Goal: Task Accomplishment & Management: Manage account settings

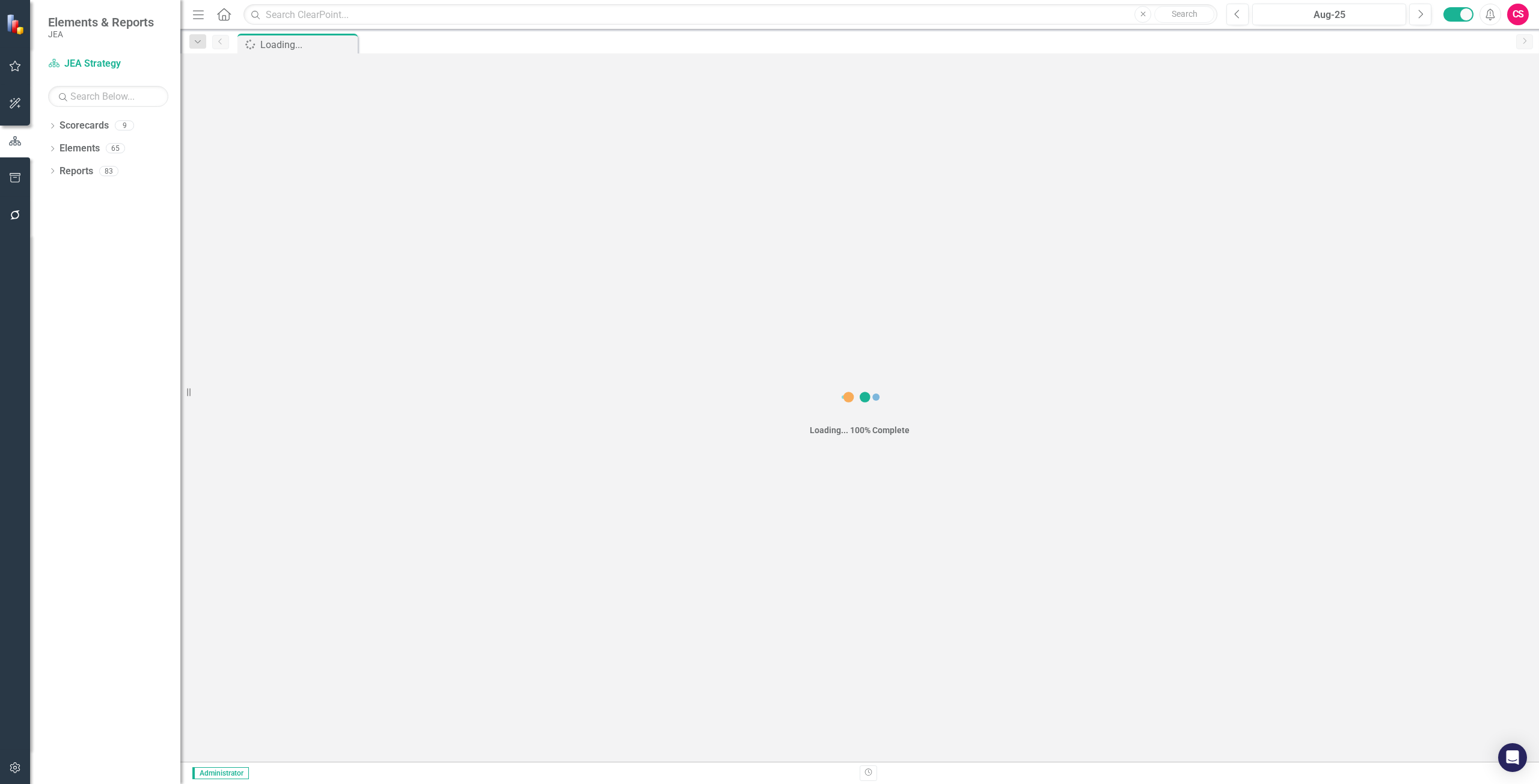
click at [18, 182] on icon "button" at bounding box center [15, 178] width 12 height 10
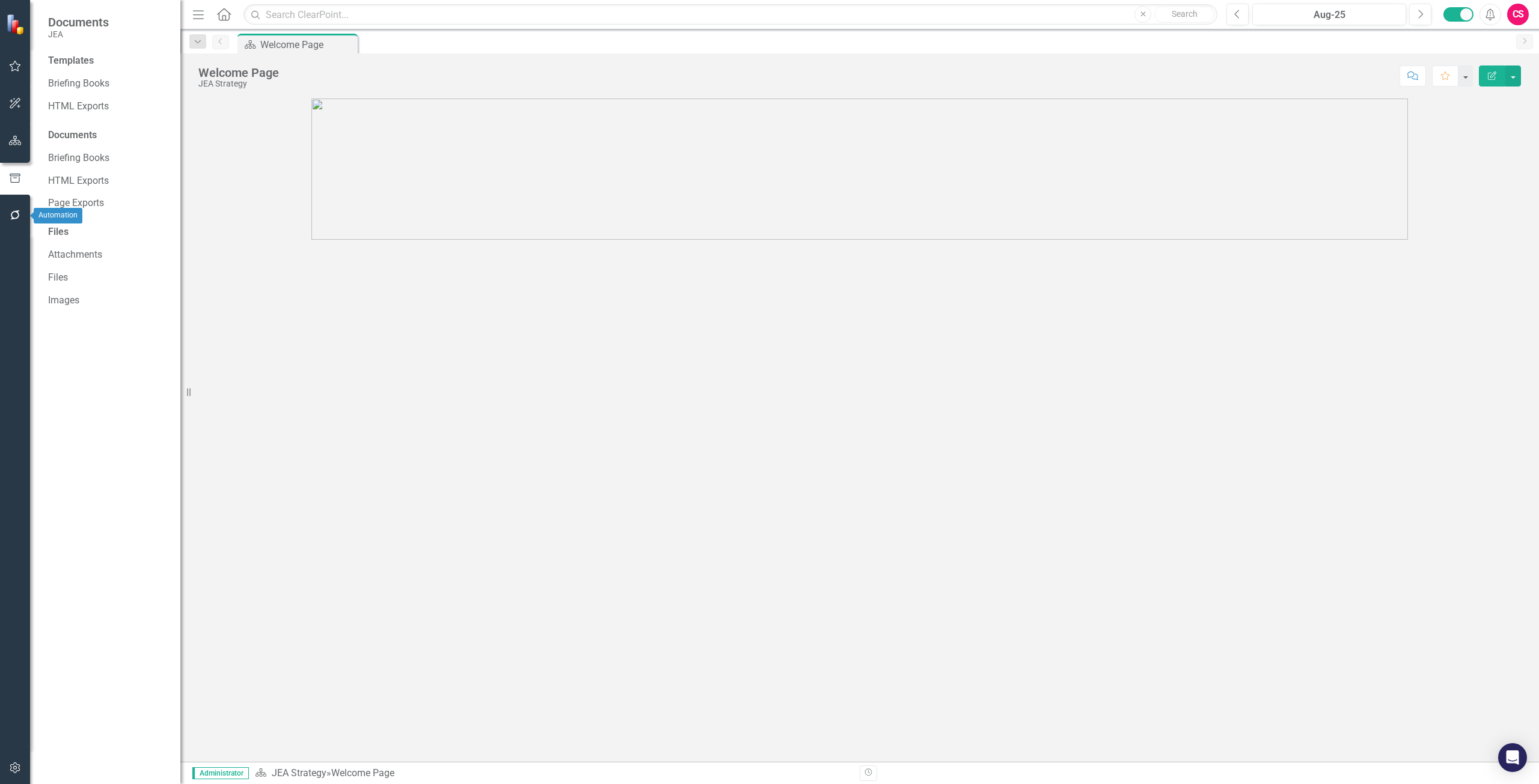
click at [20, 208] on button "button" at bounding box center [15, 215] width 27 height 25
click at [95, 91] on link "Reporting Workflows" at bounding box center [108, 87] width 120 height 14
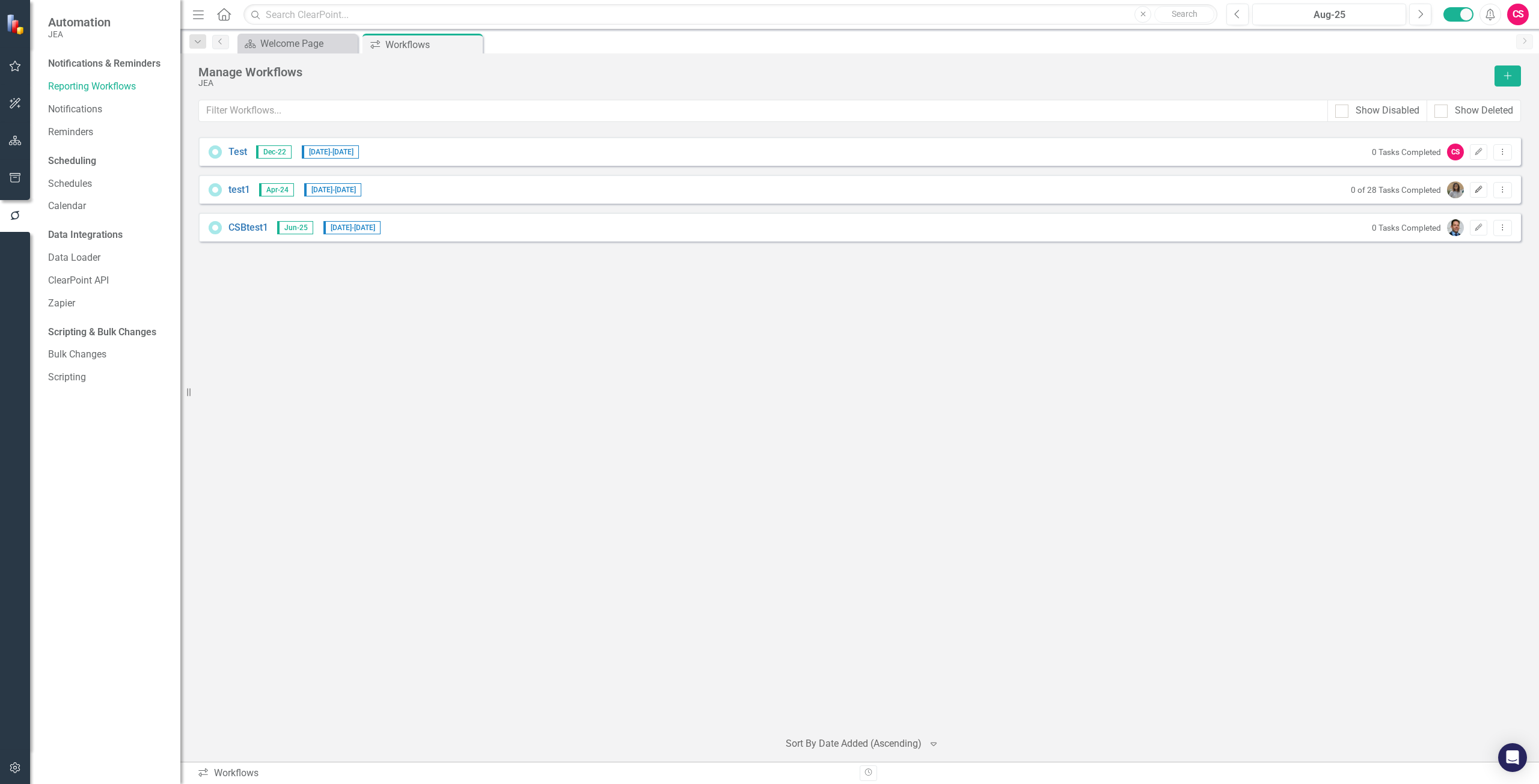
click at [1479, 187] on icon "Edit" at bounding box center [1479, 190] width 9 height 7
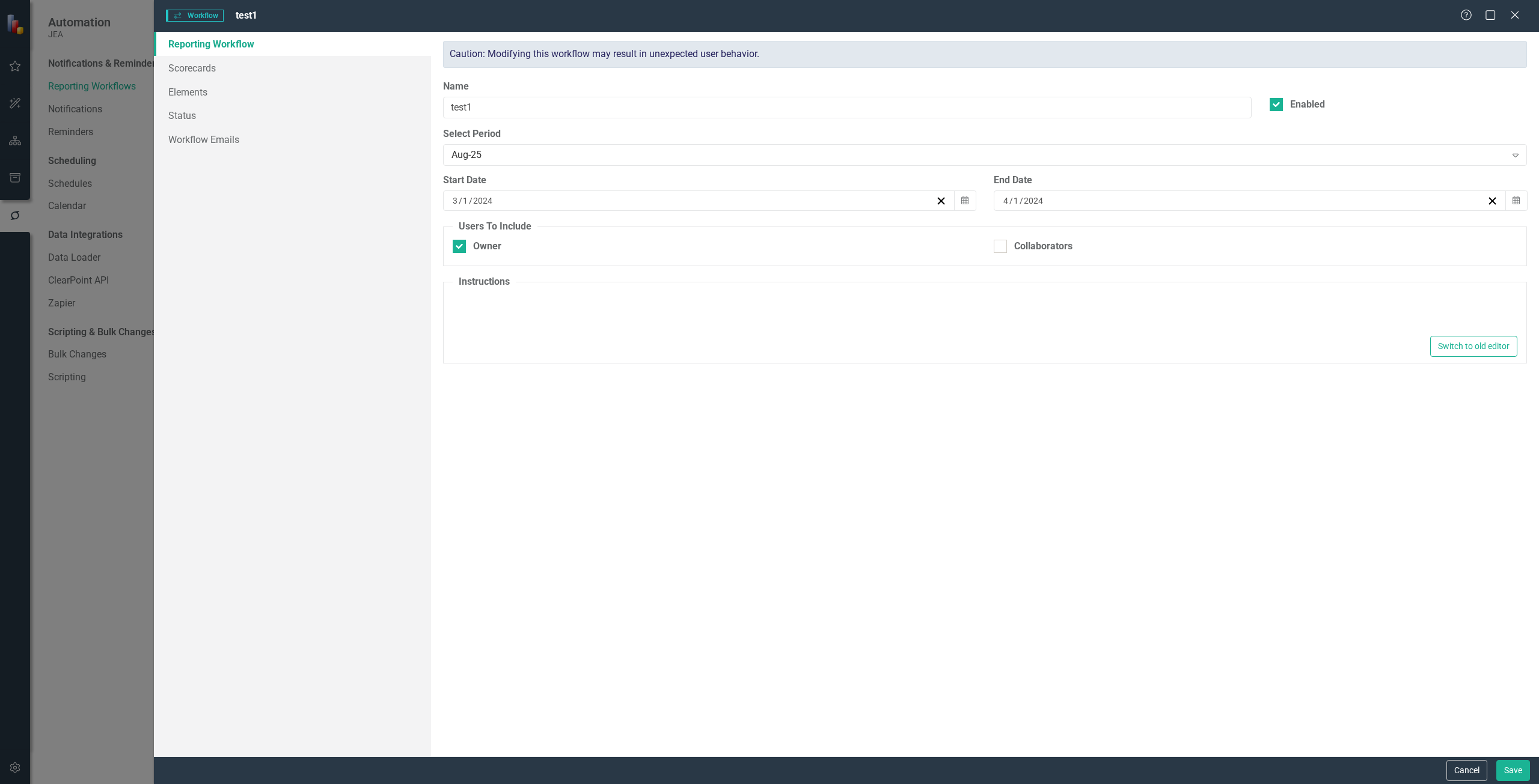
type textarea "<p>DJS</p>"
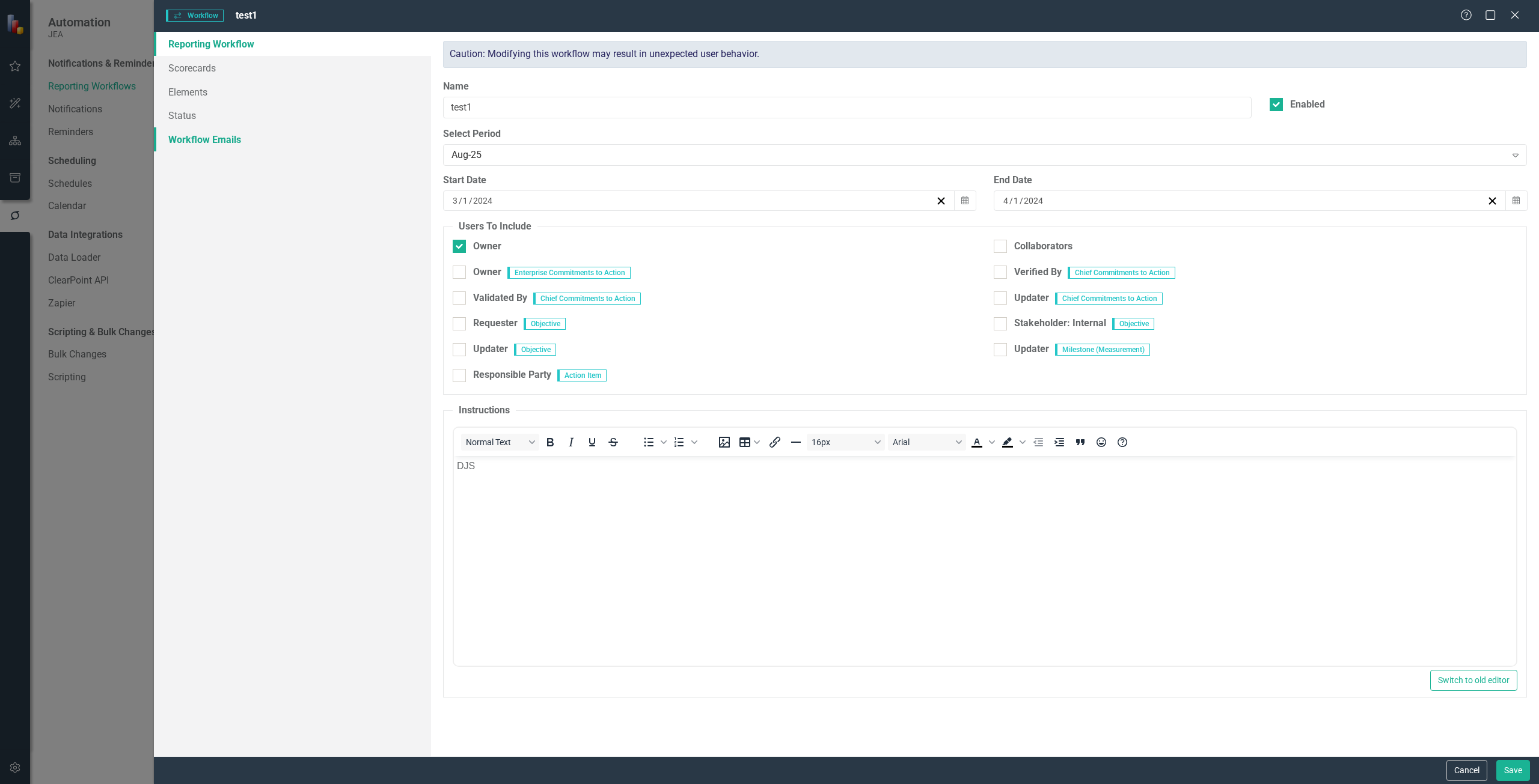
click at [258, 137] on link "Workflow Emails" at bounding box center [292, 139] width 277 height 24
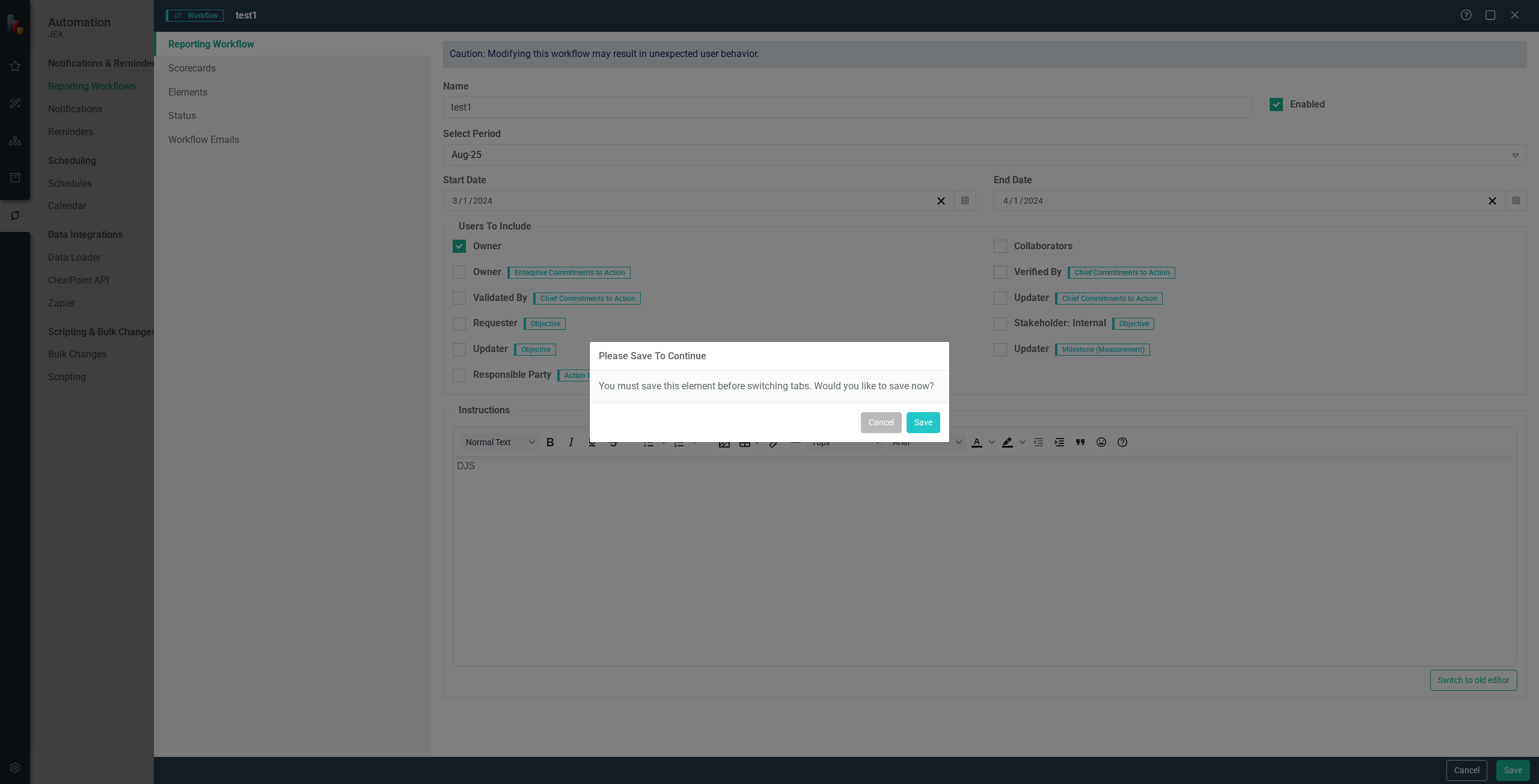
click at [882, 416] on button "Cancel" at bounding box center [881, 423] width 41 height 21
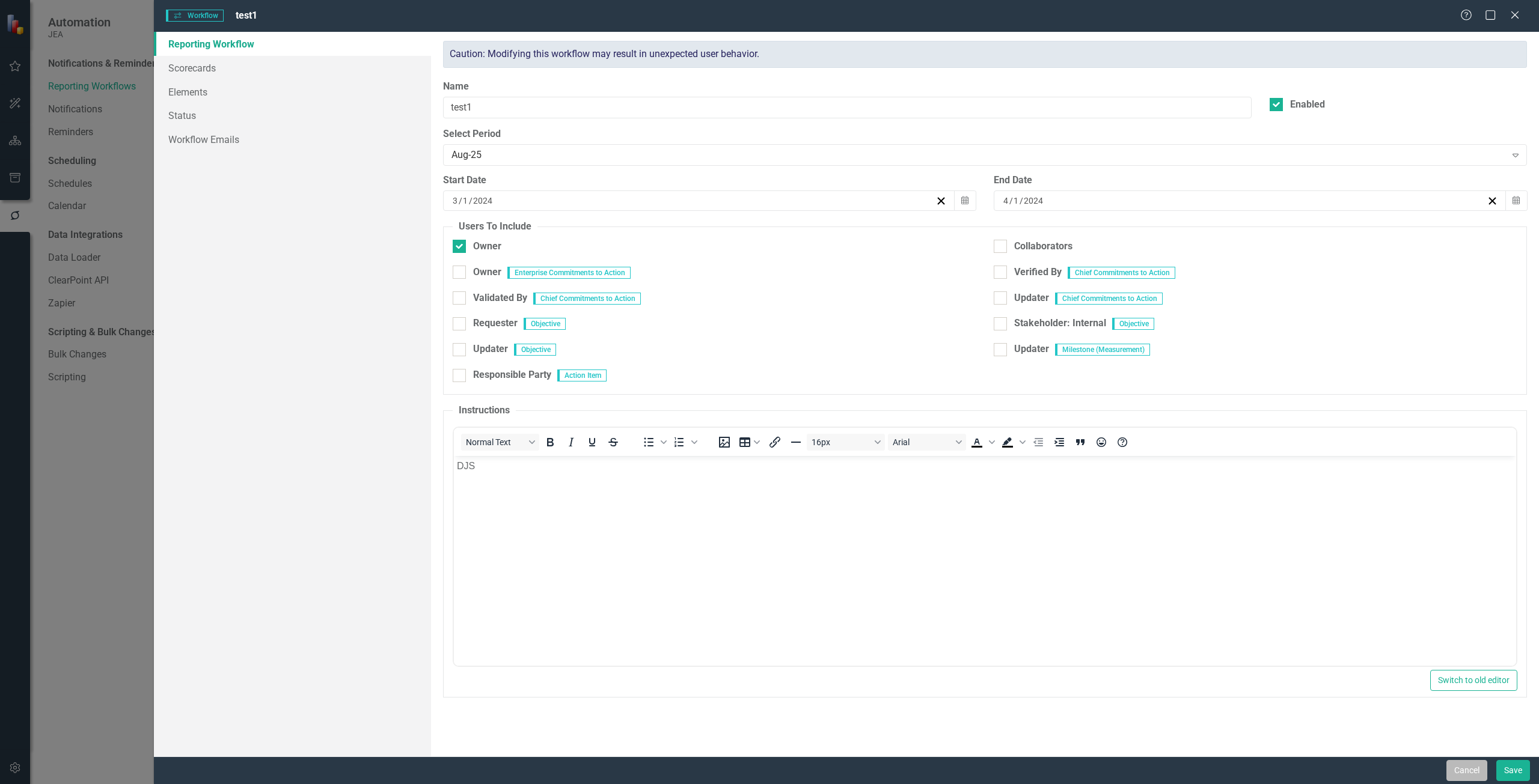
click at [1456, 776] on button "Cancel" at bounding box center [1467, 770] width 41 height 21
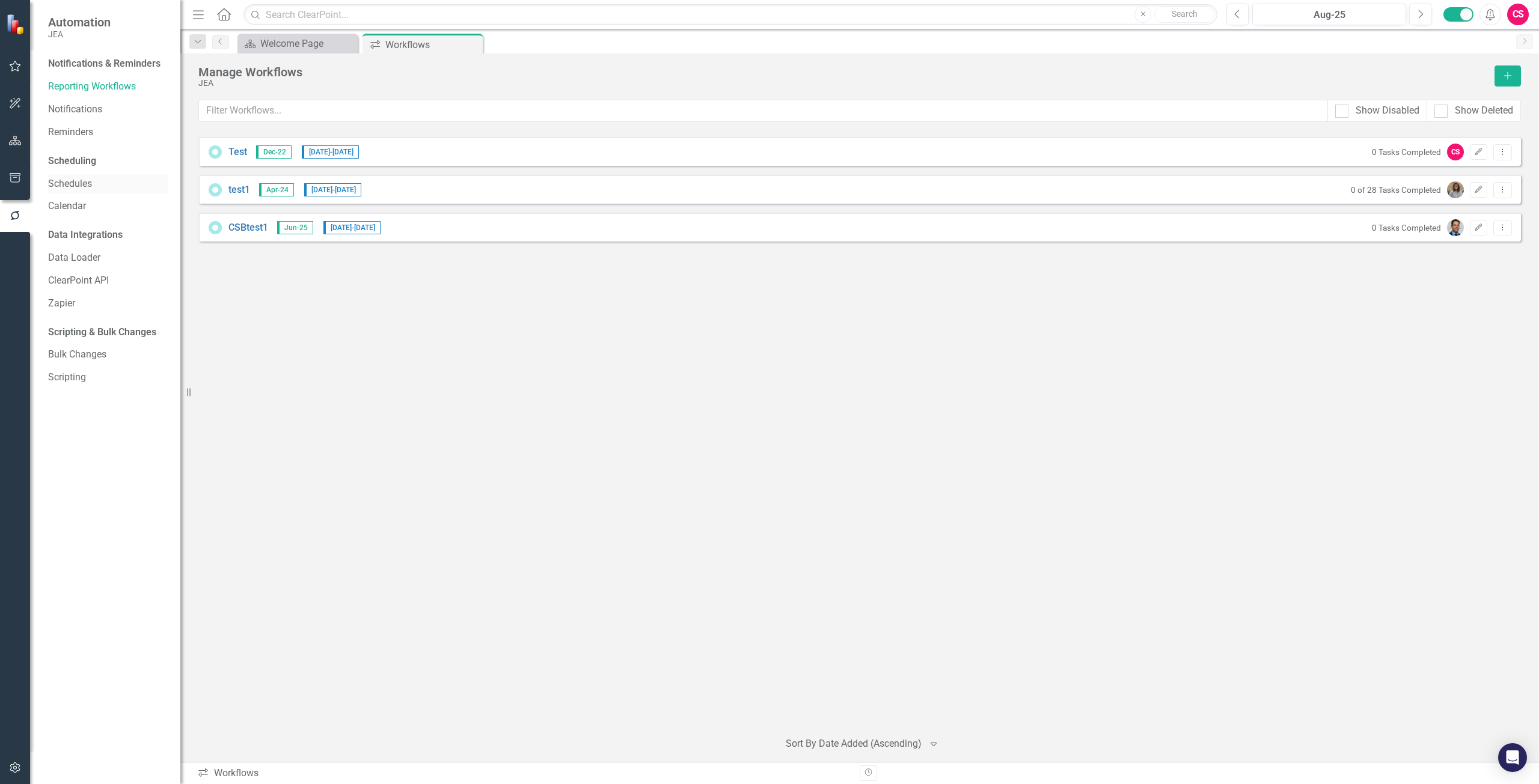
click at [104, 181] on link "Schedules" at bounding box center [108, 184] width 120 height 14
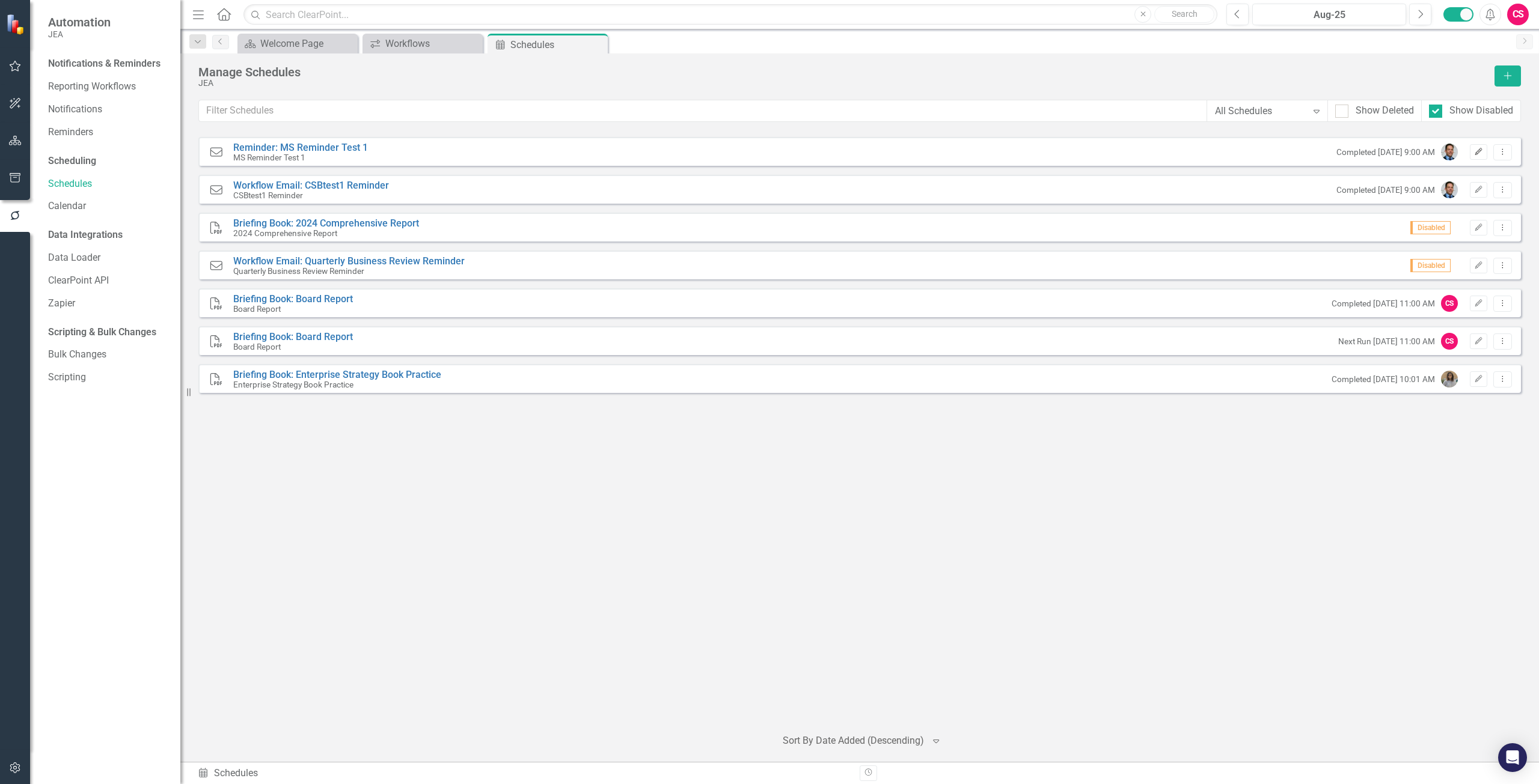
click at [1477, 152] on icon "button" at bounding box center [1479, 152] width 7 height 7
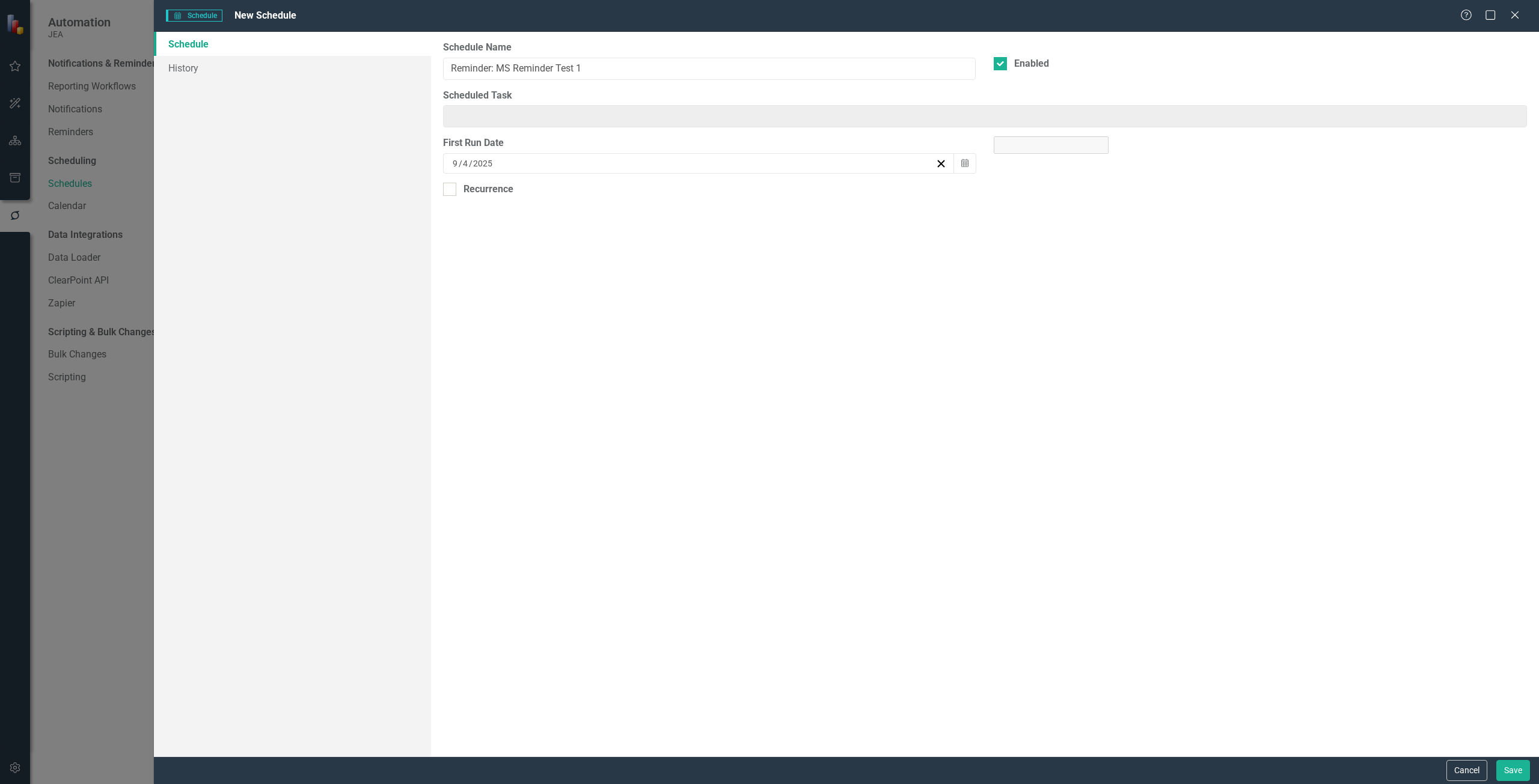
type input "Reminder: MS Reminder Test 1"
checkbox input "true"
type input "9"
type input "4"
type input "2025"
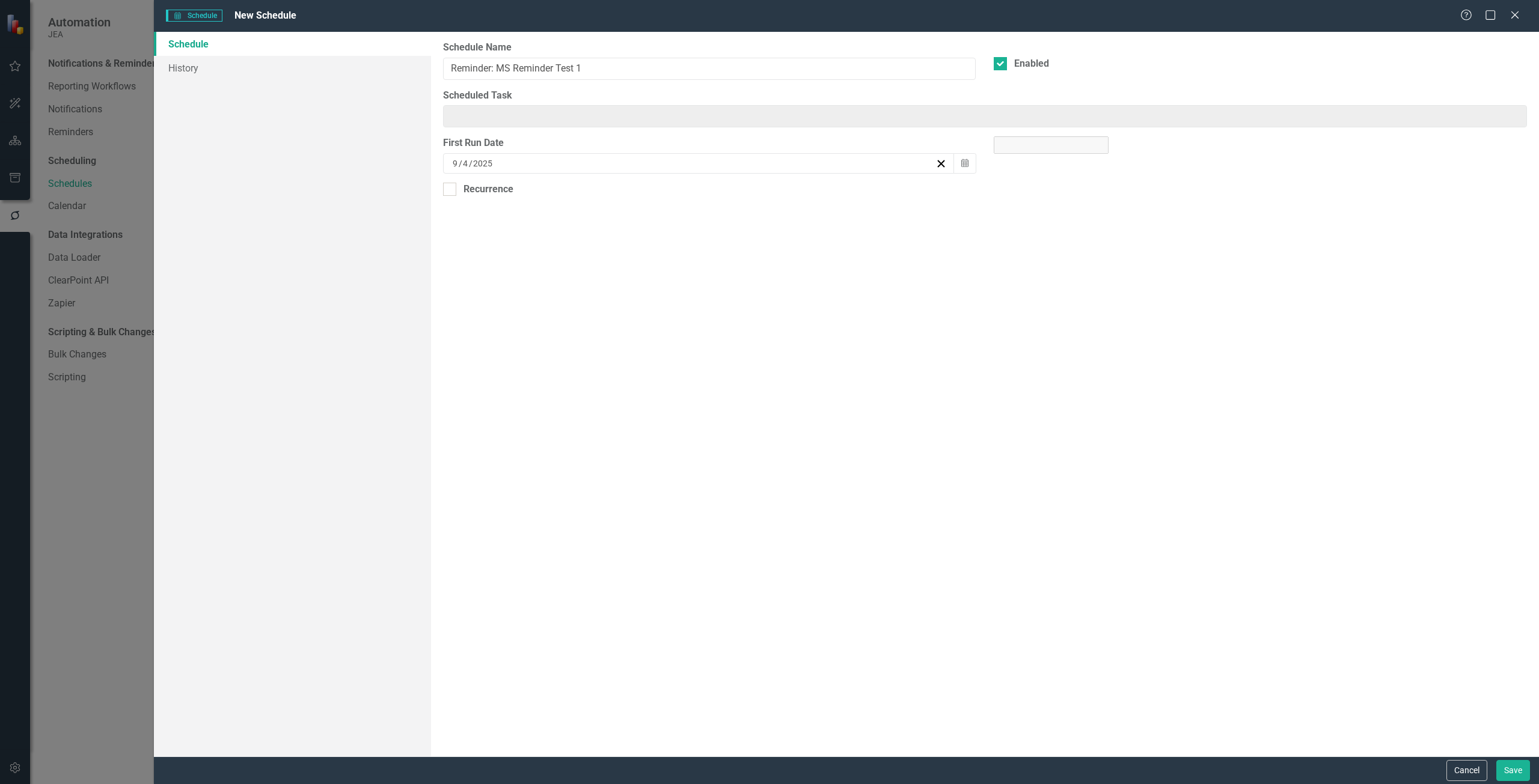
type input "Reminder: MS Reminder Test 1"
click at [319, 70] on link "History" at bounding box center [292, 68] width 277 height 24
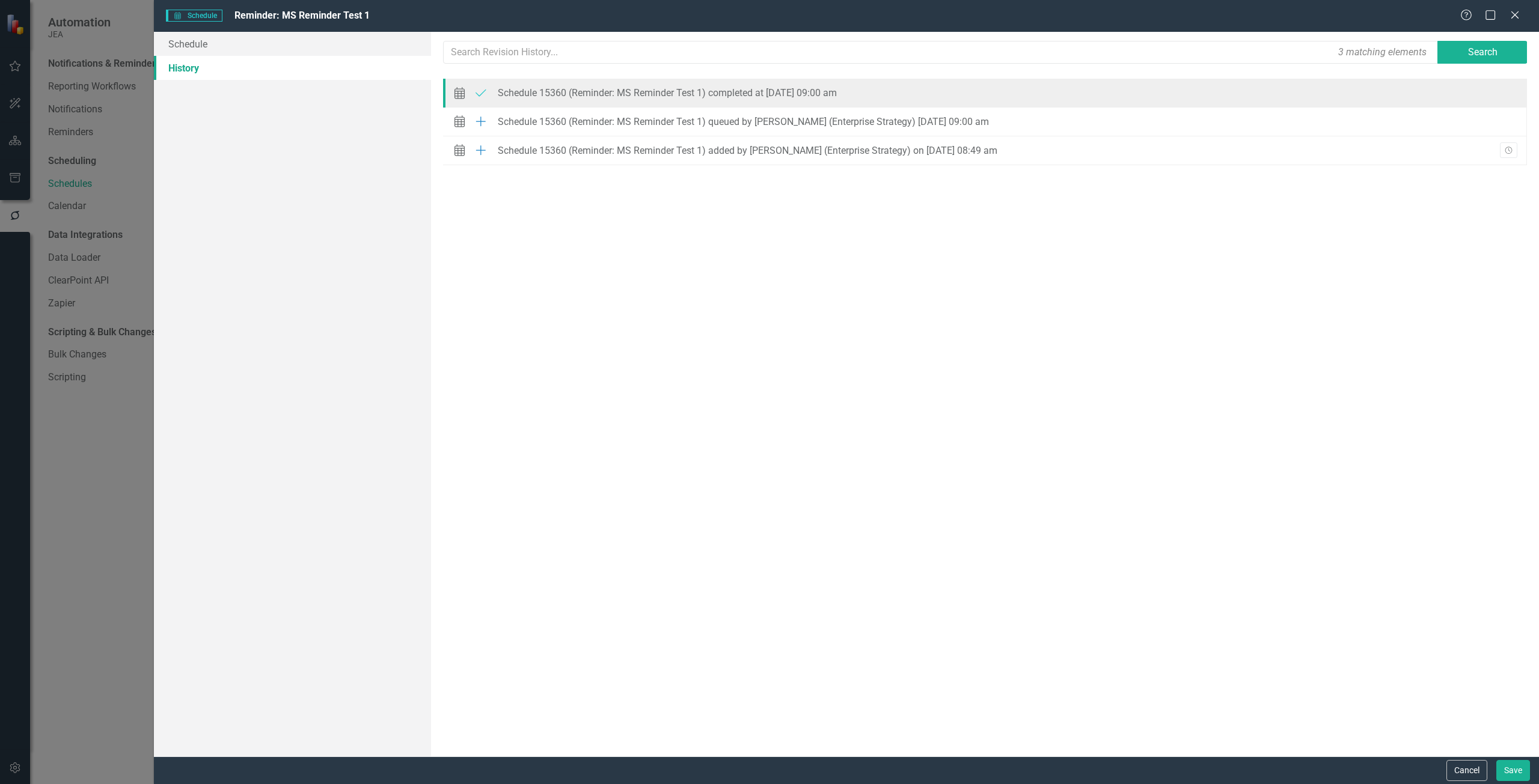
click at [536, 95] on div "Schedule 15360 (Reminder: MS Reminder Test 1) completed at [DATE] 09:00 am" at bounding box center [667, 93] width 339 height 11
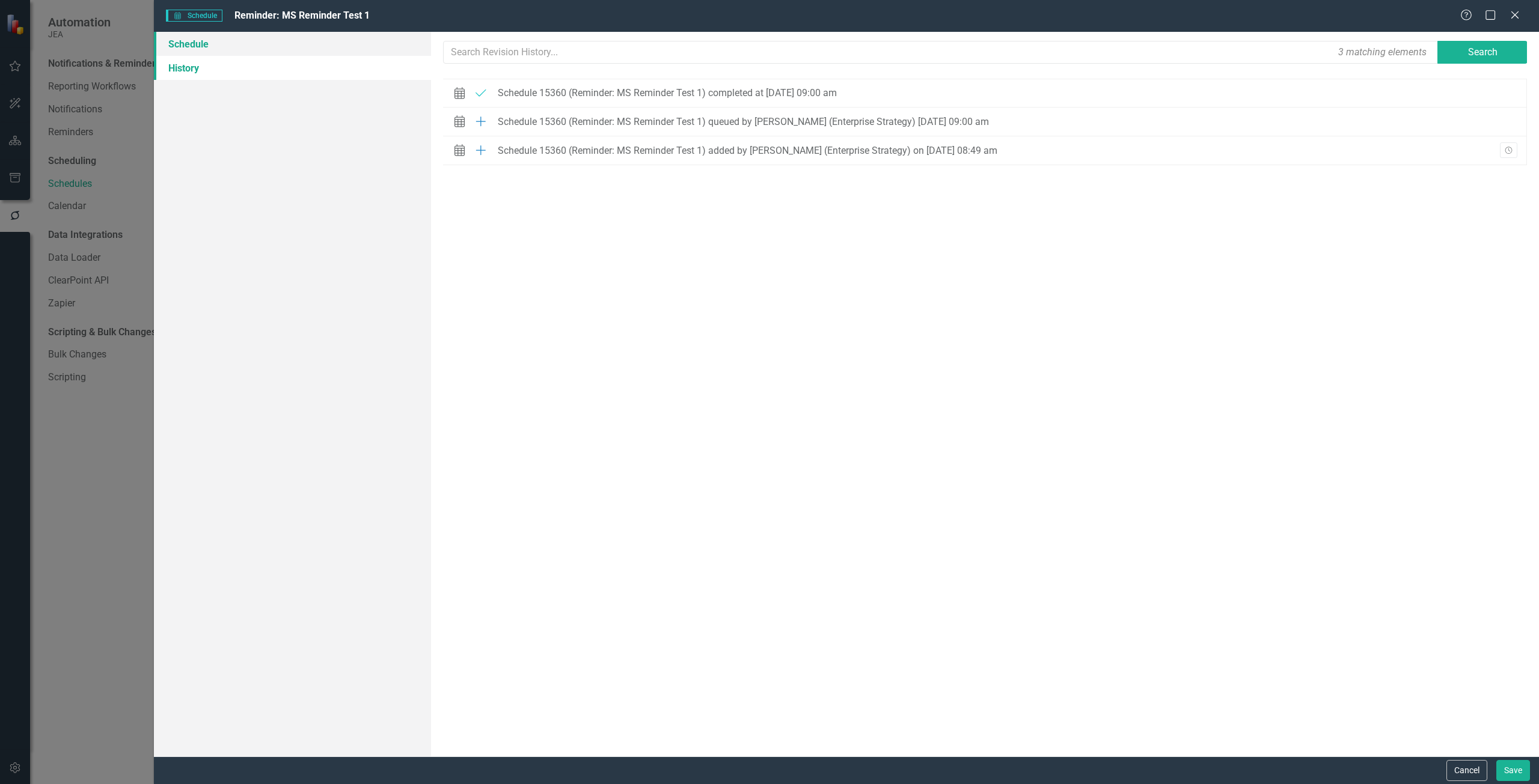
click at [268, 54] on link "Schedule" at bounding box center [292, 44] width 277 height 24
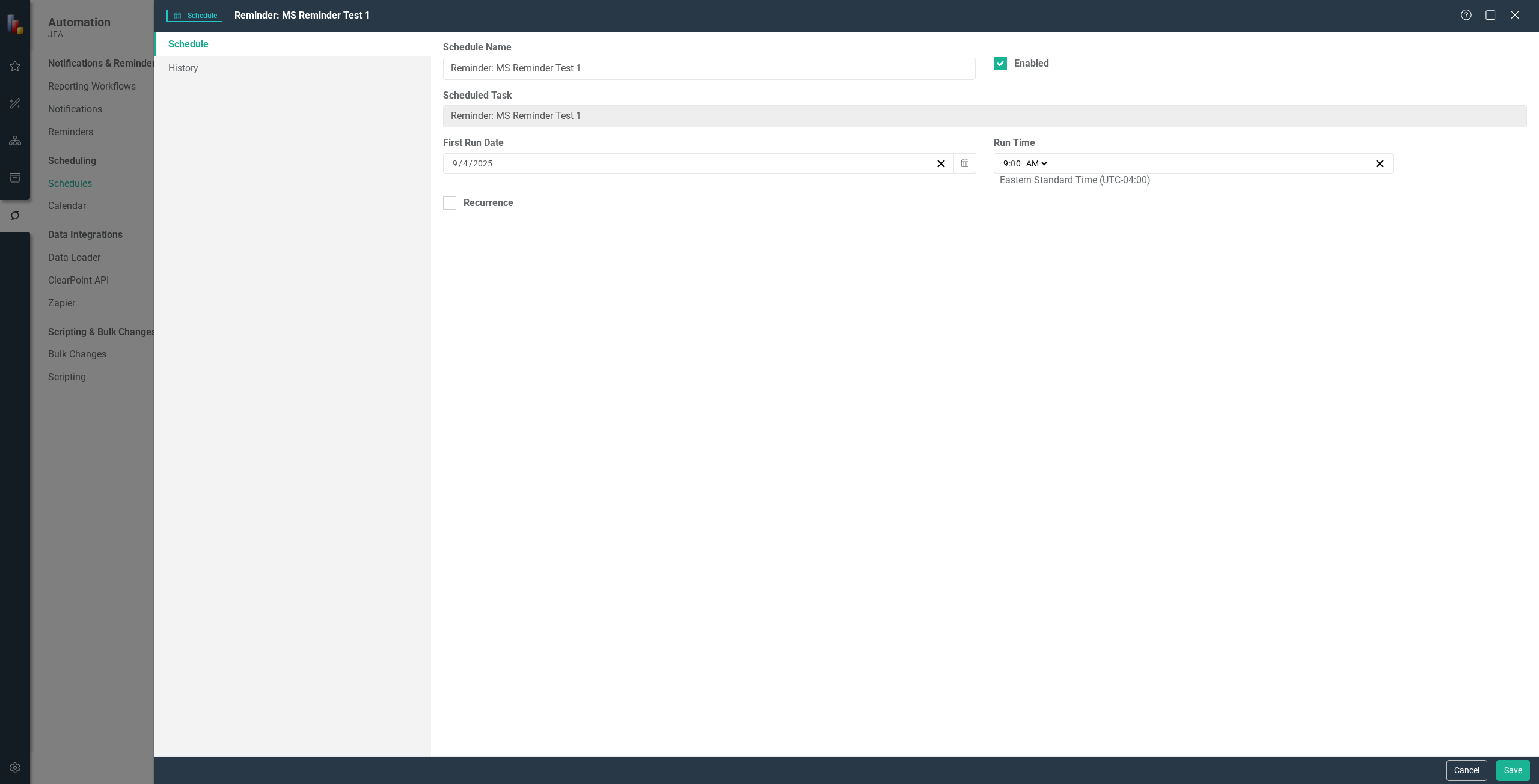
click at [1513, 7] on div "Schedule Schedule Reminder: MS Reminder Test 1 Help Maximize Close" at bounding box center [846, 16] width 1385 height 32
click at [1508, 17] on div "Help Maximize Close" at bounding box center [1493, 16] width 67 height 14
click at [1513, 17] on icon "Close" at bounding box center [1514, 15] width 15 height 12
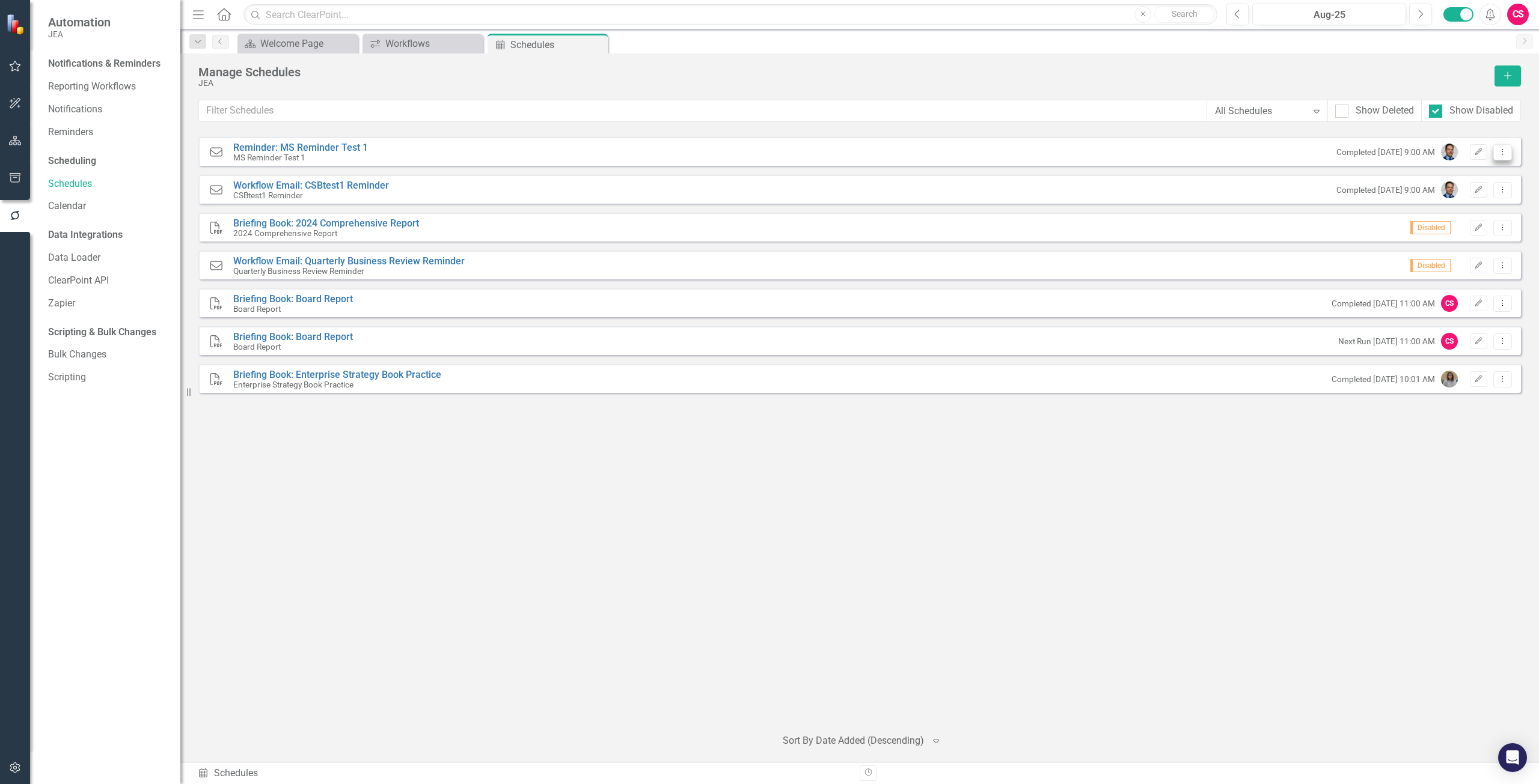
click at [1503, 148] on icon "Dropdown Menu" at bounding box center [1503, 152] width 10 height 8
click at [104, 128] on link "Reminders" at bounding box center [108, 133] width 120 height 14
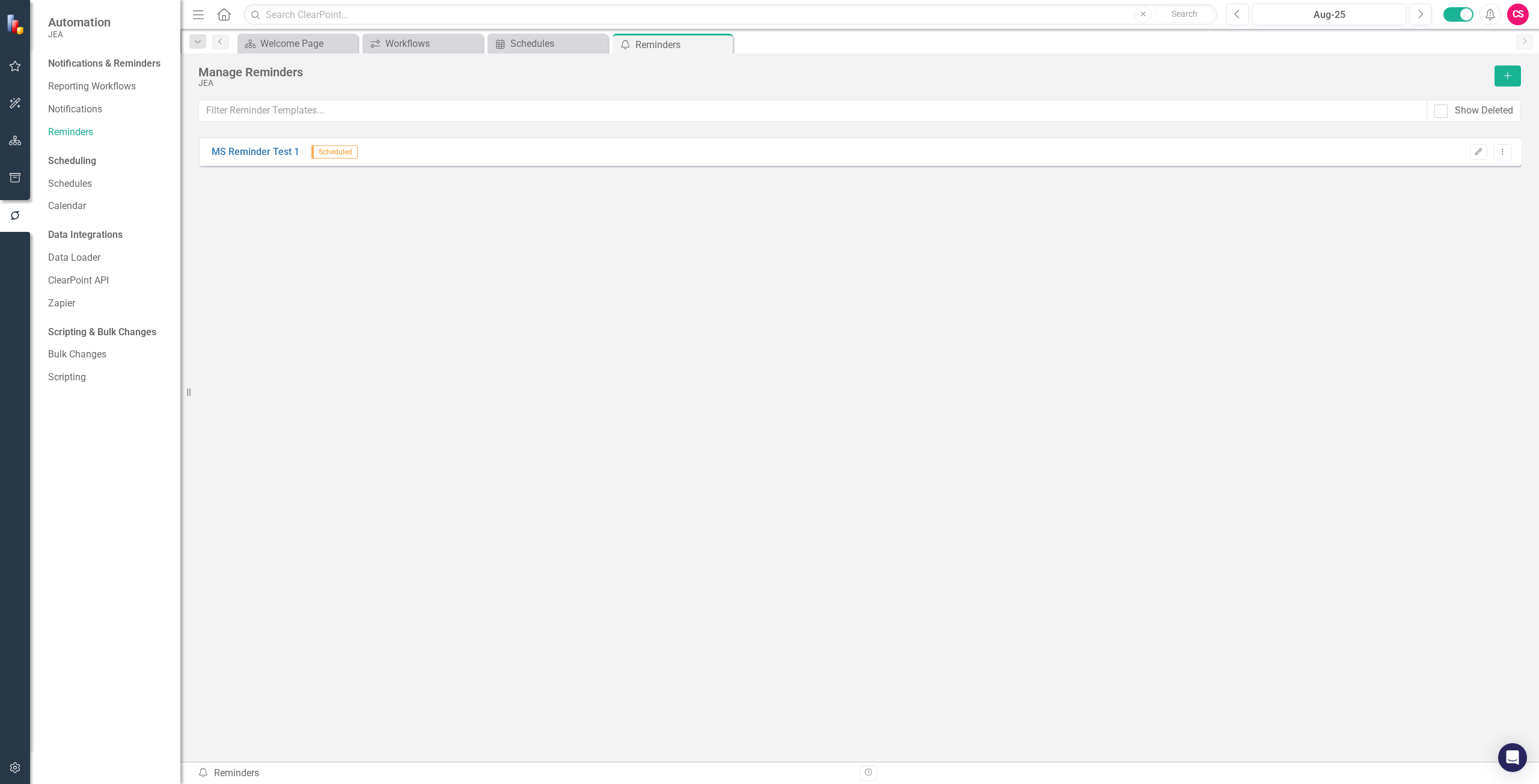
click at [1500, 133] on div "MS Reminder Test 1 Scheduled Edit Dropdown Menu" at bounding box center [859, 424] width 1322 height 587
click at [1474, 152] on icon "Edit" at bounding box center [1479, 152] width 9 height 7
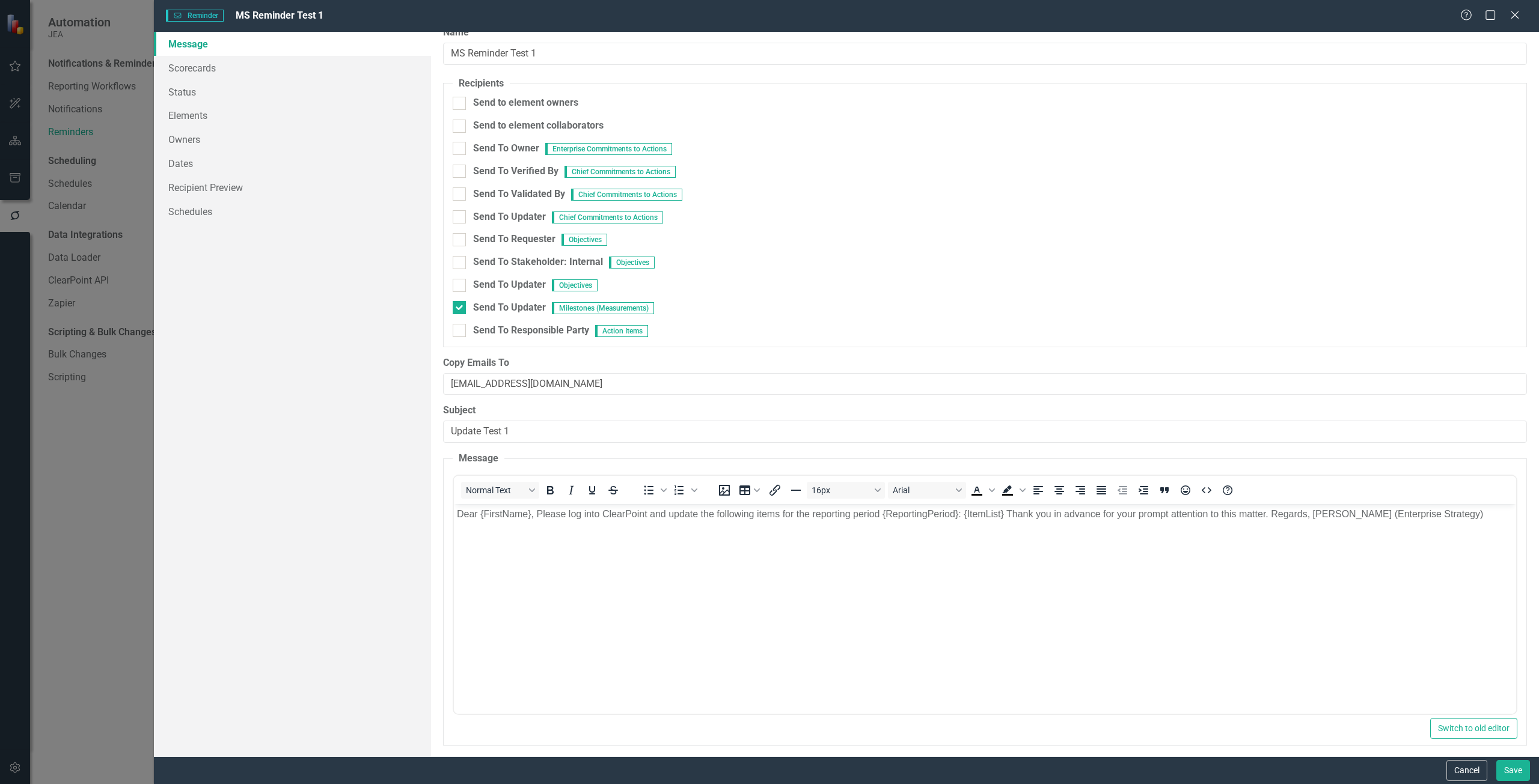
scroll to position [22, 0]
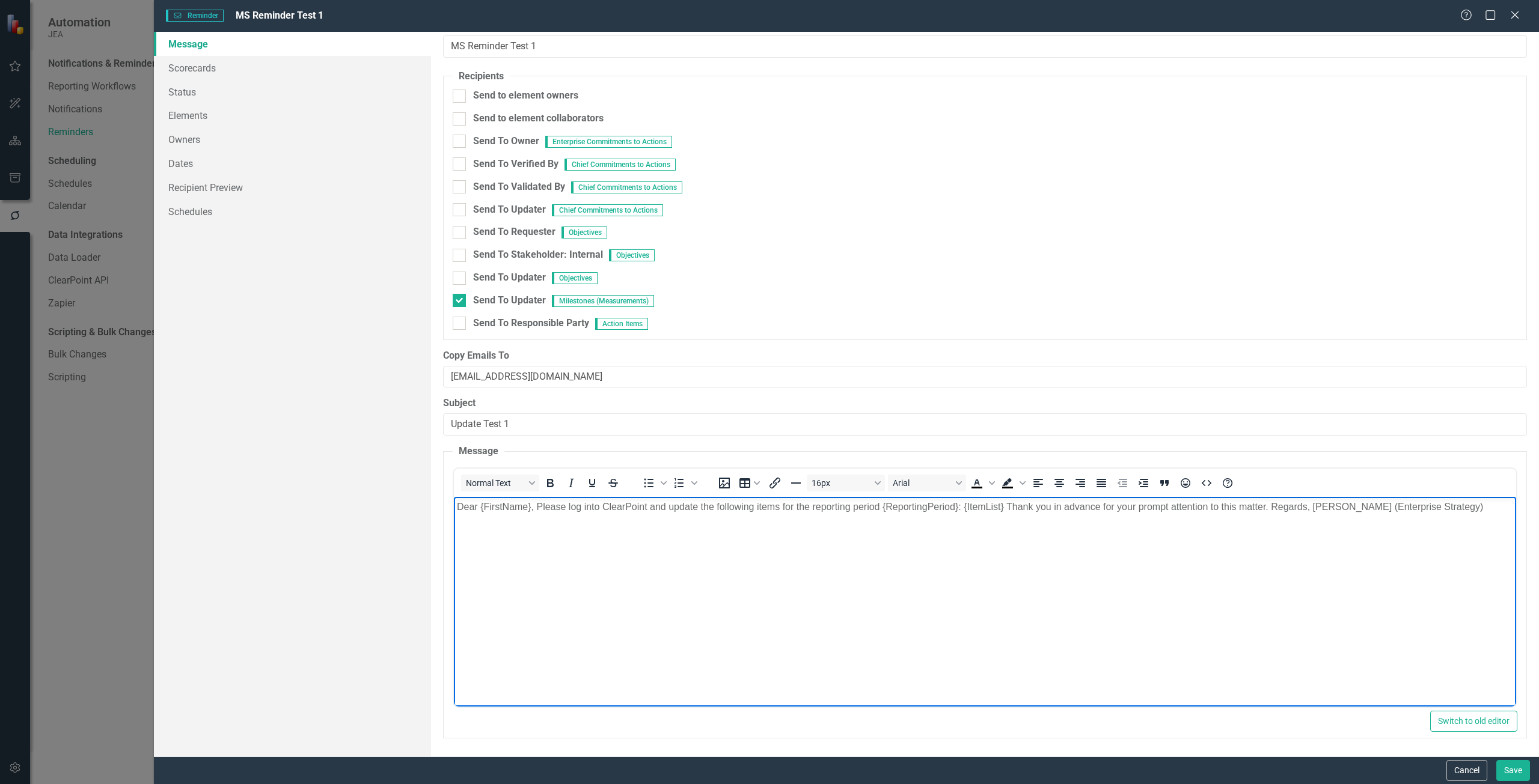
click at [758, 559] on body "Dear {FirstName}, Please log into ClearPoint and update the following items for…" at bounding box center [984, 587] width 1062 height 180
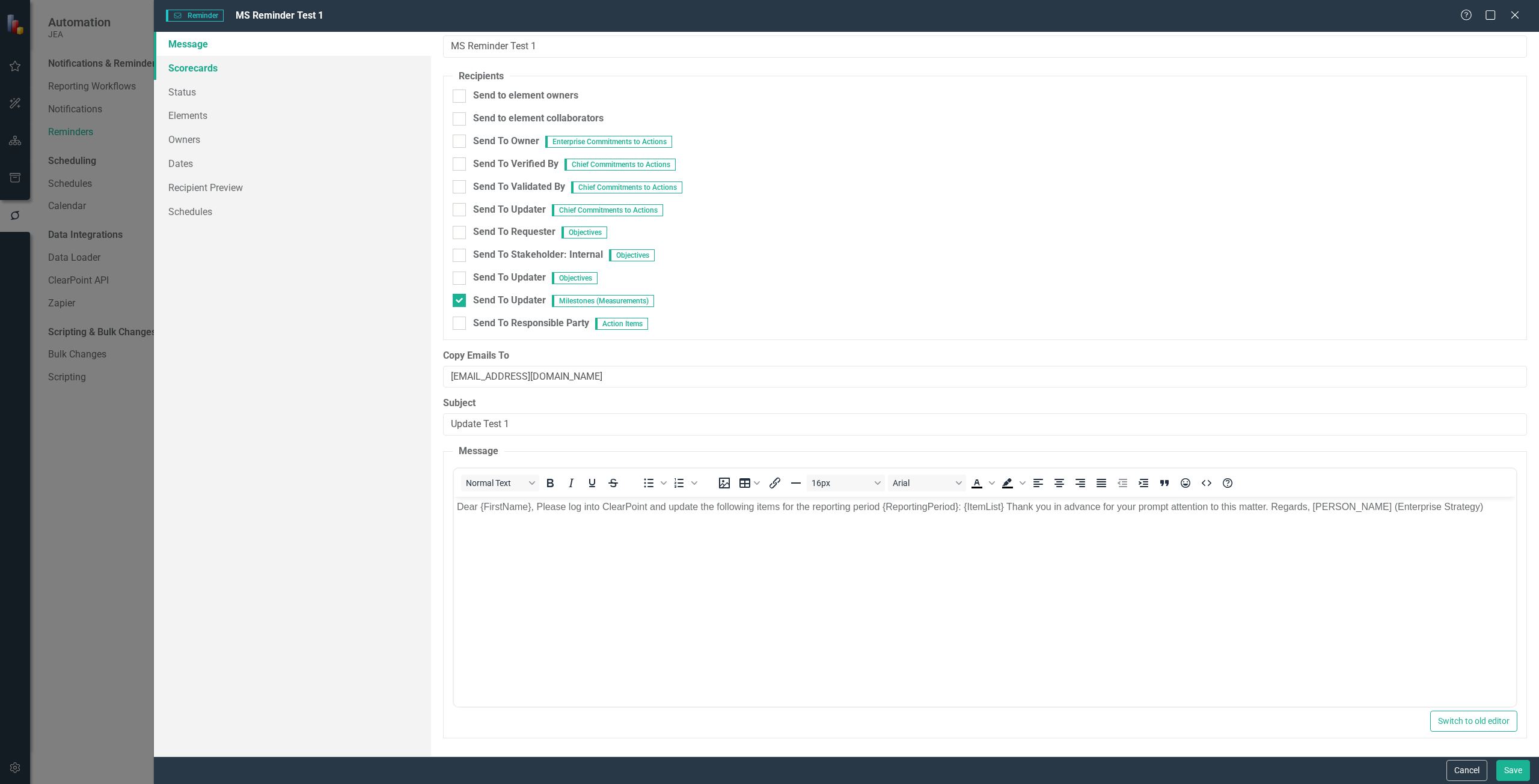
click at [201, 72] on link "Scorecards" at bounding box center [292, 68] width 277 height 24
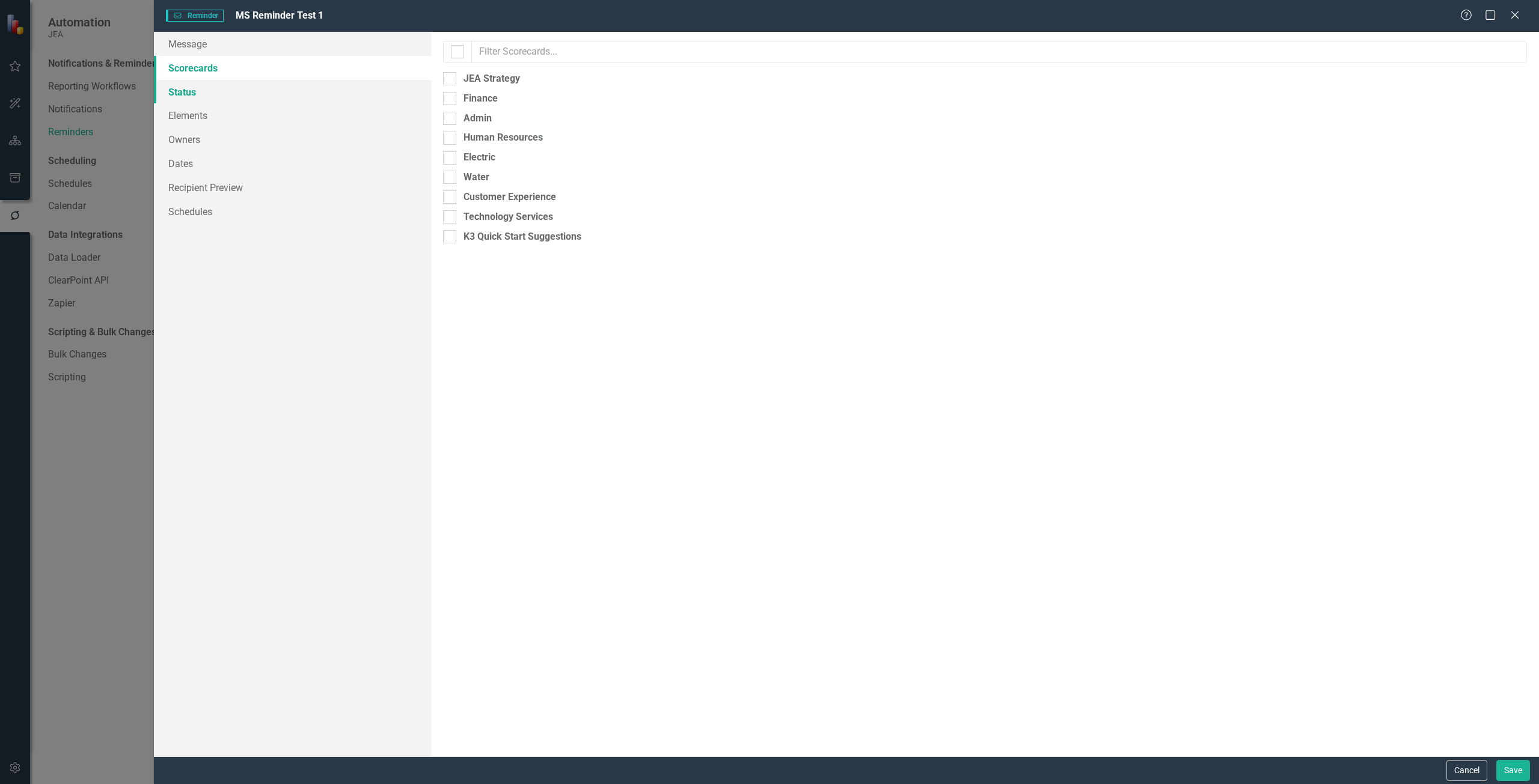
click at [199, 88] on link "Status" at bounding box center [292, 92] width 277 height 24
click at [212, 112] on link "Elements" at bounding box center [292, 115] width 277 height 24
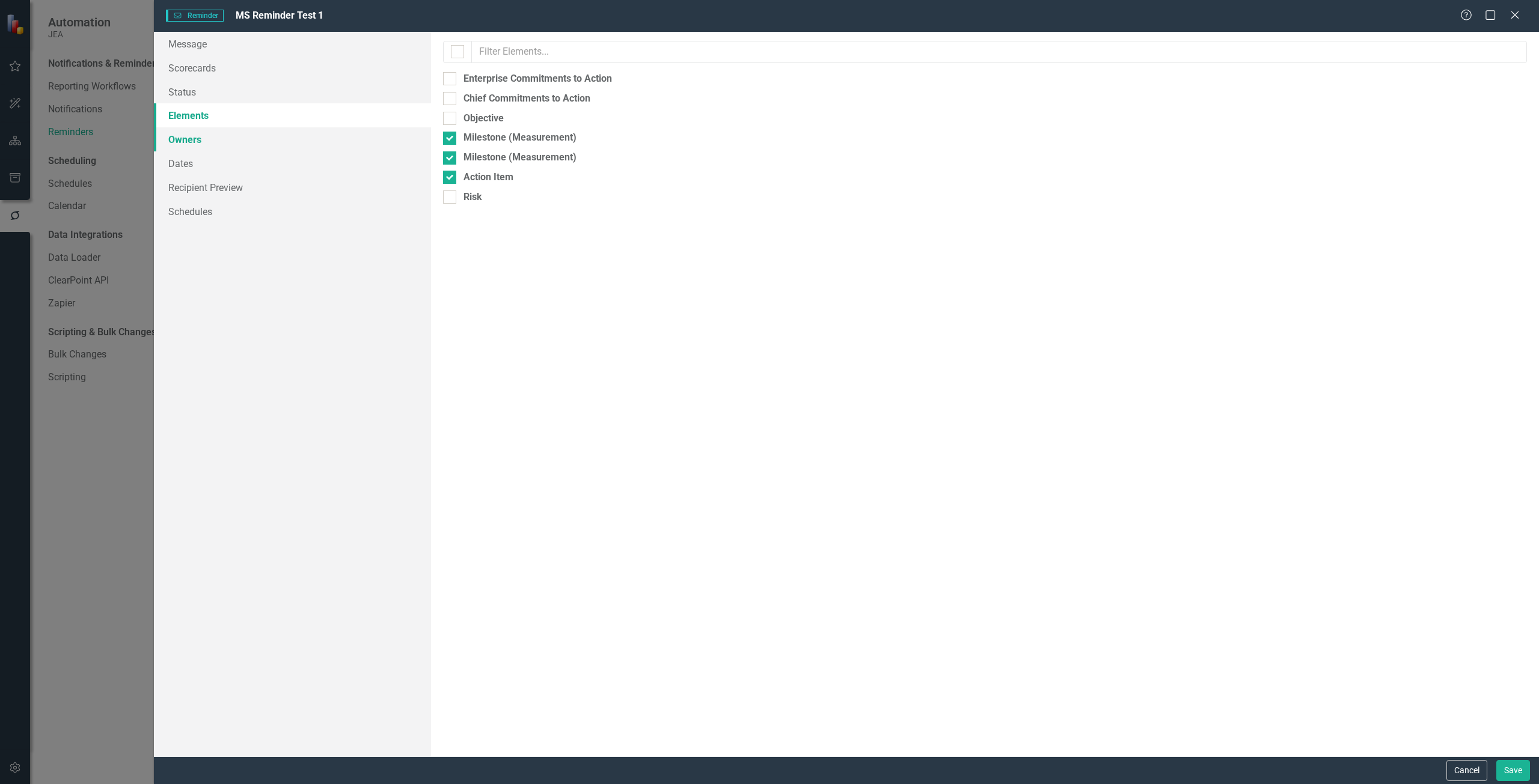
click at [220, 136] on link "Owners" at bounding box center [292, 139] width 277 height 24
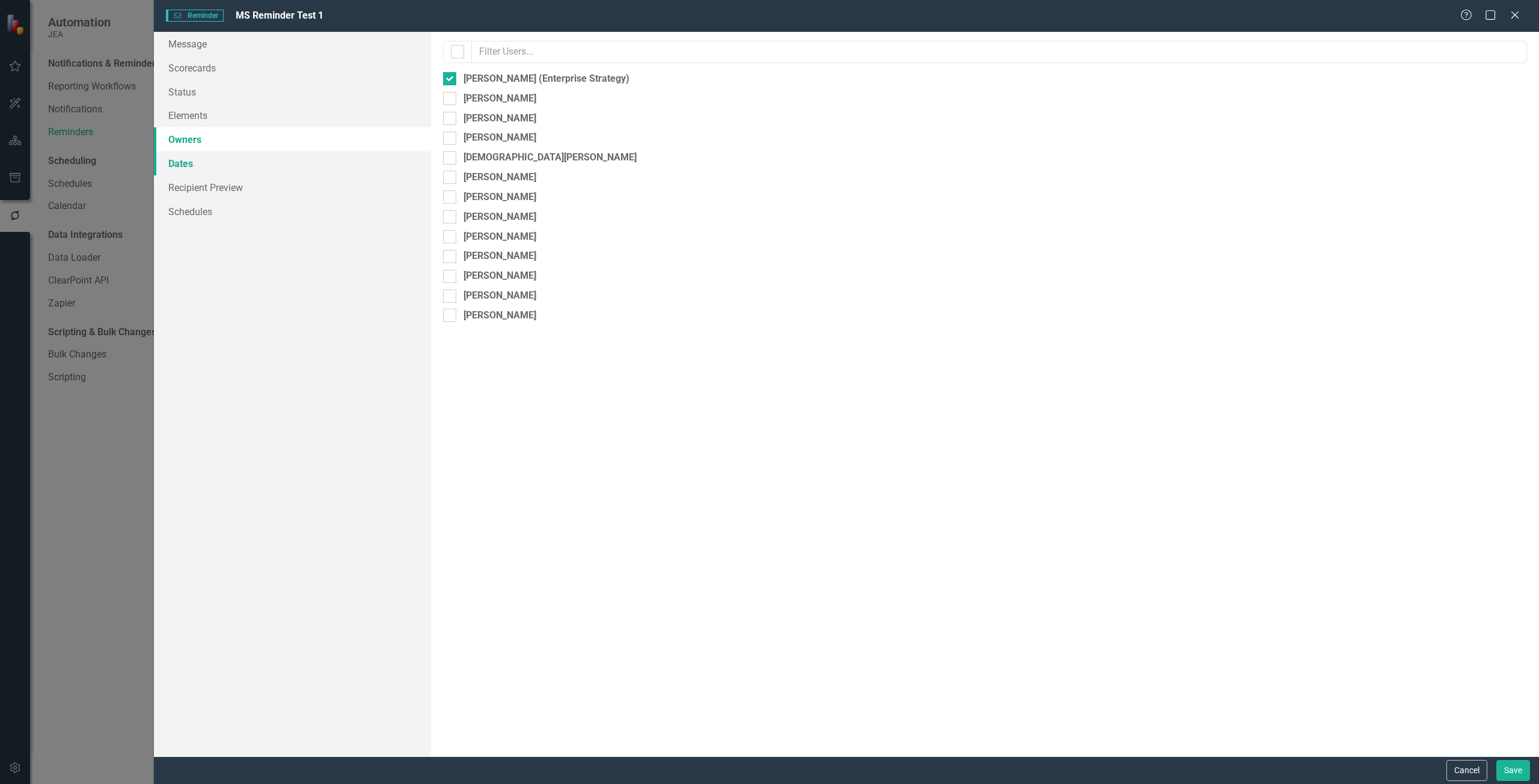
click at [233, 164] on link "Dates" at bounding box center [292, 163] width 277 height 24
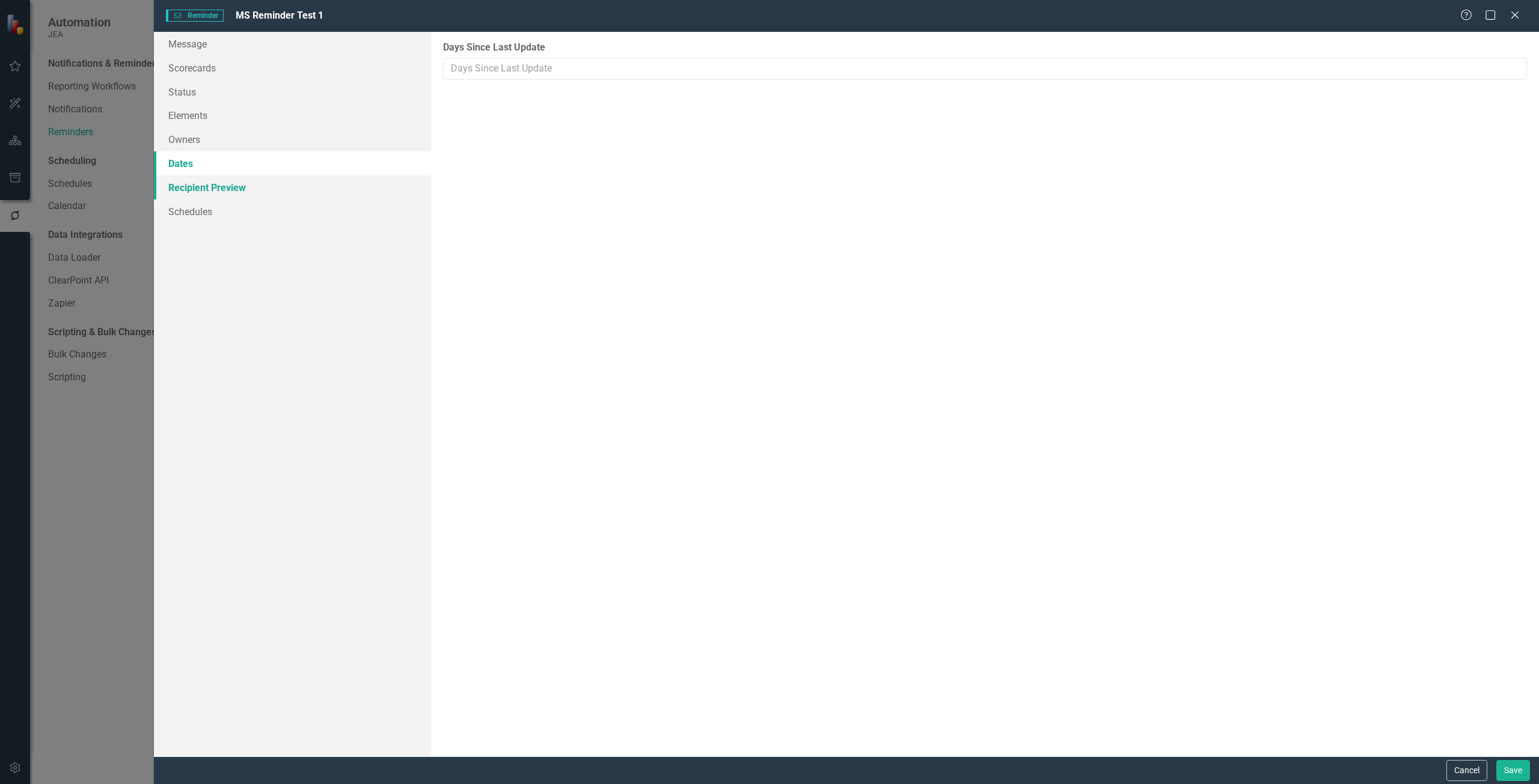
click at [239, 188] on link "Recipient Preview" at bounding box center [292, 187] width 277 height 24
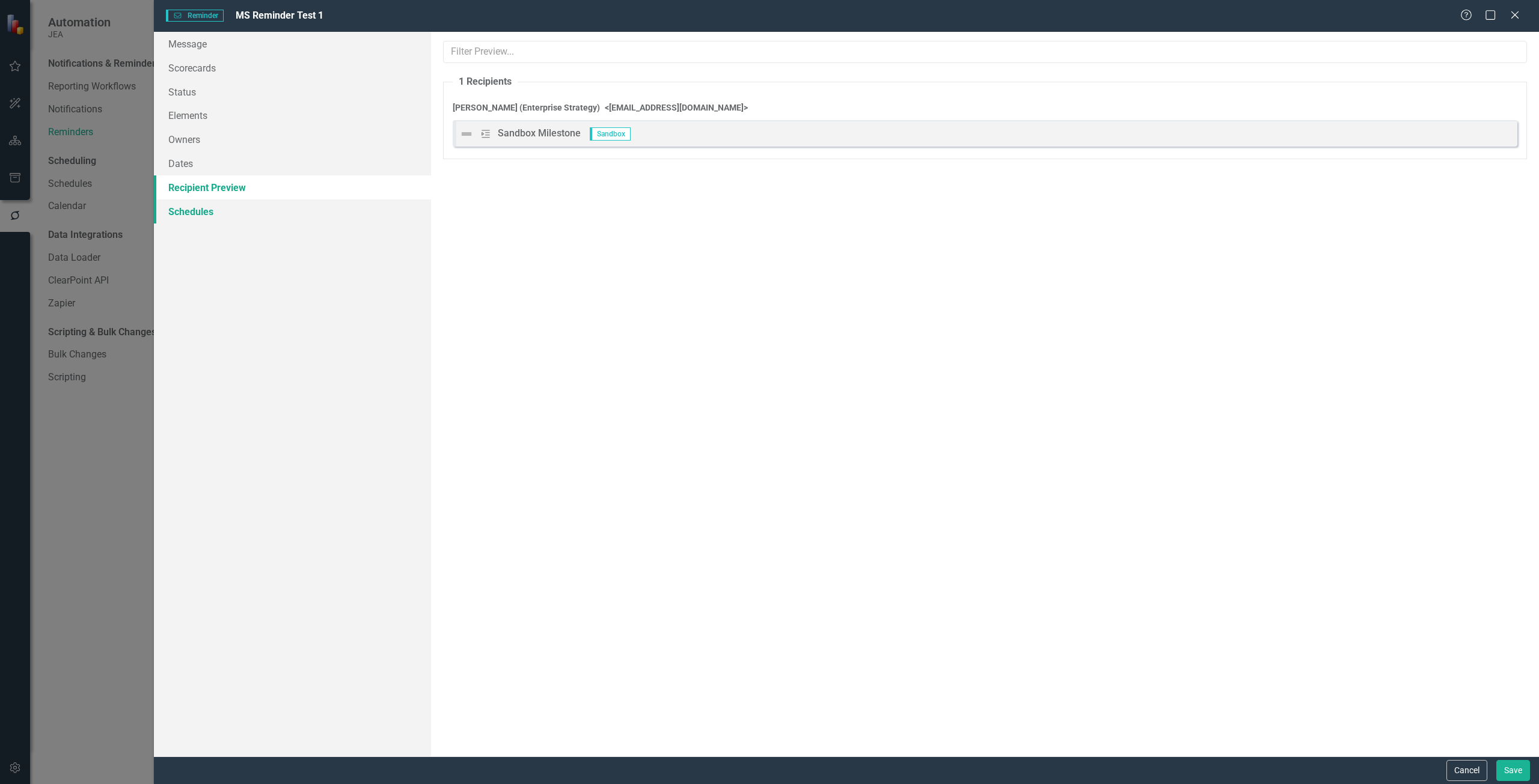
click at [247, 209] on link "Schedules" at bounding box center [292, 211] width 277 height 24
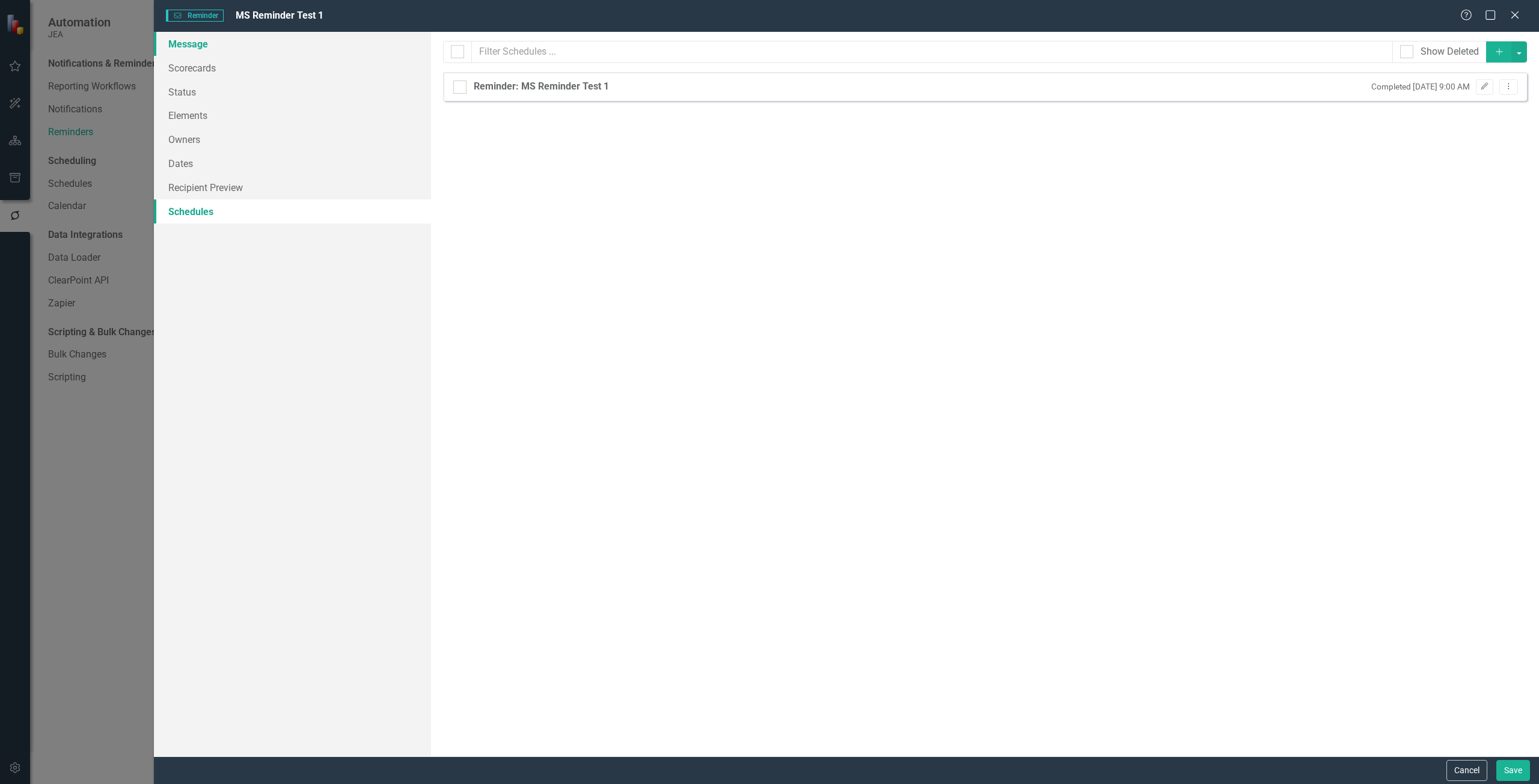
click at [230, 46] on link "Message" at bounding box center [292, 44] width 277 height 24
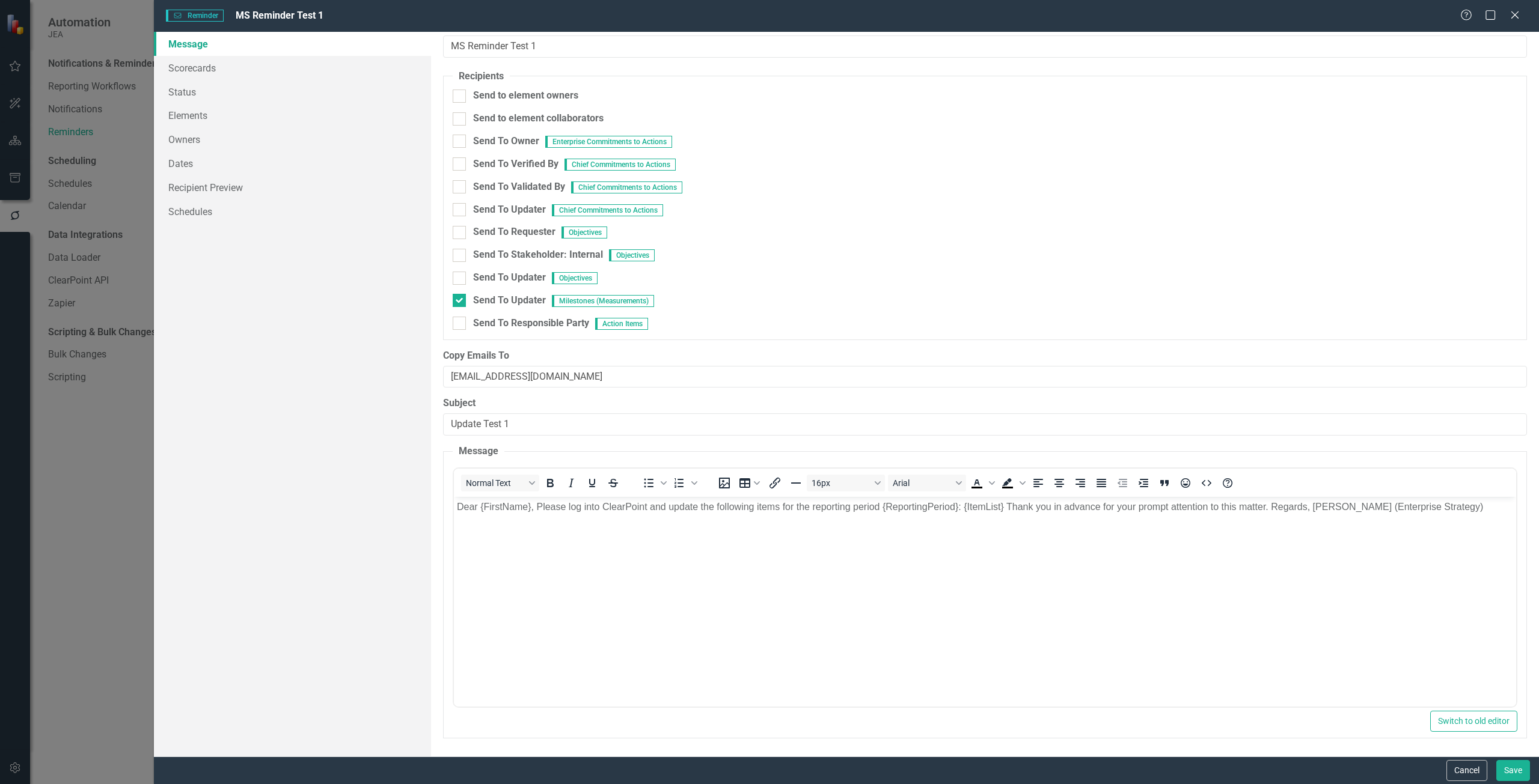
drag, startPoint x: 973, startPoint y: 542, endPoint x: 971, endPoint y: 510, distance: 32.1
click at [973, 541] on body "Dear {FirstName}, Please log into ClearPoint and update the following items for…" at bounding box center [984, 587] width 1062 height 180
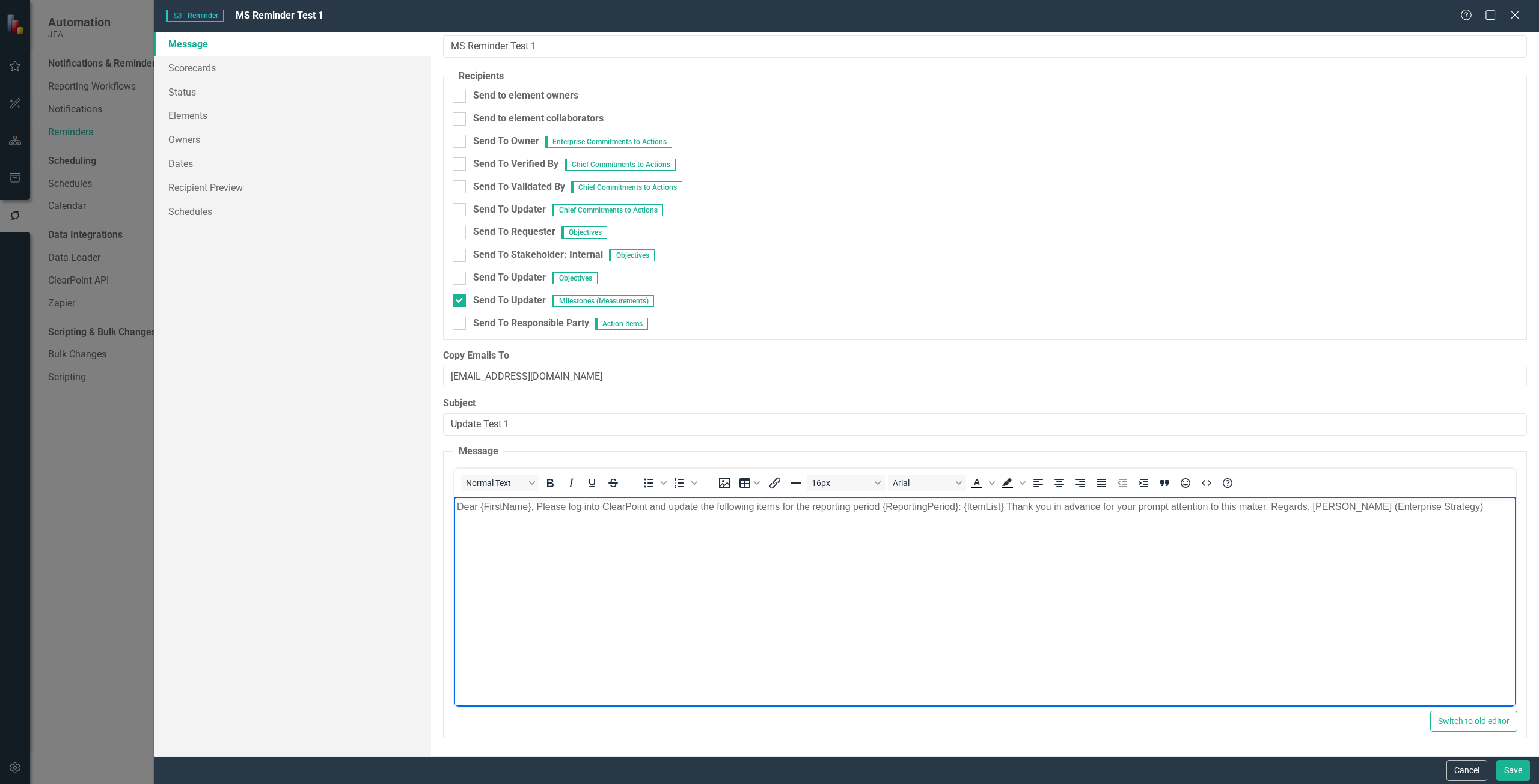
click at [971, 506] on p "Dear {FirstName}, Please log into ClearPoint and update the following items for…" at bounding box center [984, 506] width 1056 height 14
drag, startPoint x: 941, startPoint y: 516, endPoint x: 1011, endPoint y: 507, distance: 70.6
click at [1011, 507] on body "Dear {FirstName}, Please log into ClearPoint and update the following items for…" at bounding box center [984, 587] width 1062 height 180
click at [1018, 597] on body "Dear {FirstName}, Please log into ClearPoint and update the following items for…" at bounding box center [984, 587] width 1062 height 180
drag, startPoint x: 1006, startPoint y: 506, endPoint x: 959, endPoint y: 508, distance: 47.0
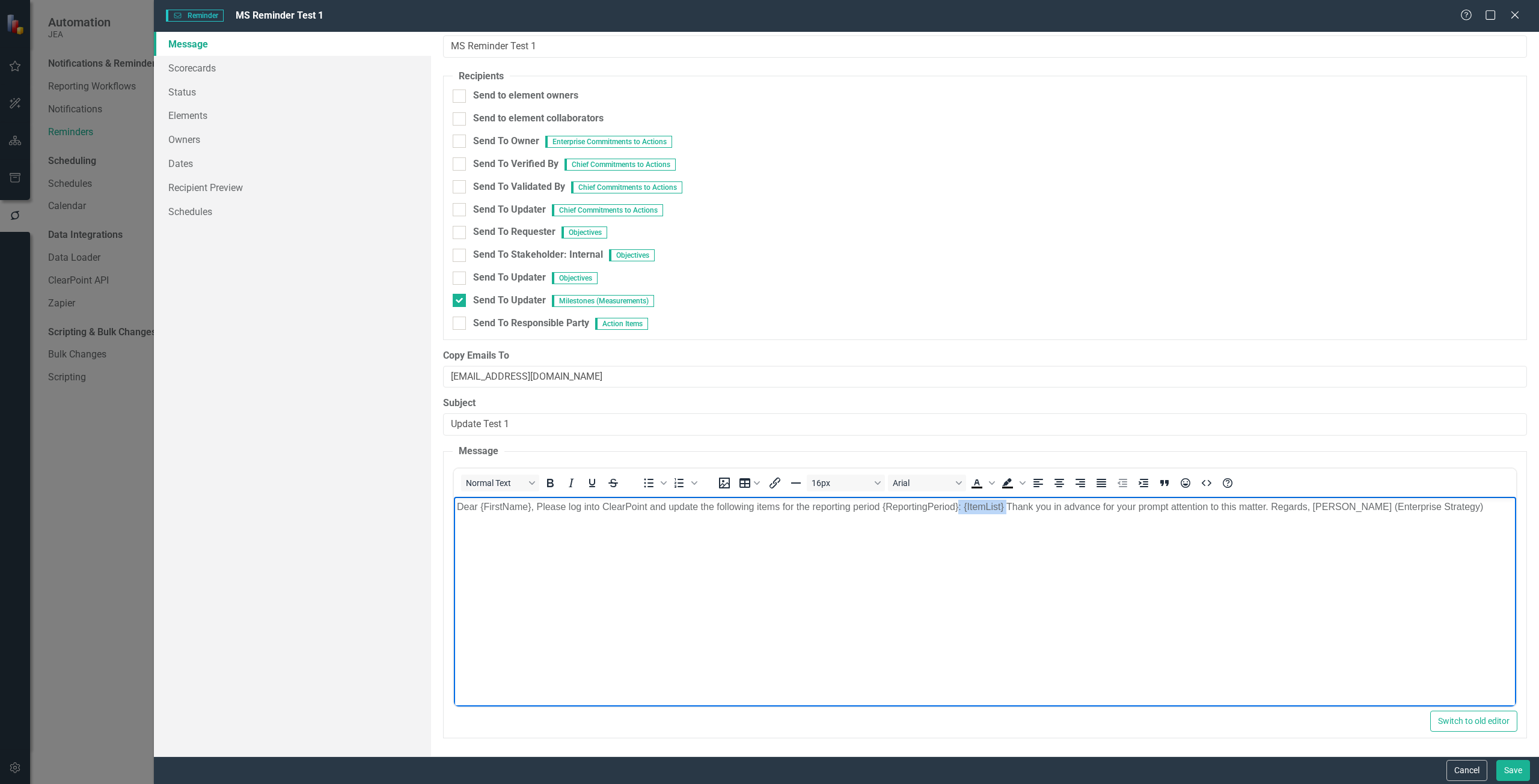
click at [959, 508] on p "Dear {FirstName}, Please log into ClearPoint and update the following items for…" at bounding box center [984, 506] width 1056 height 14
click at [1508, 12] on div "Help Maximize Close" at bounding box center [1493, 16] width 67 height 14
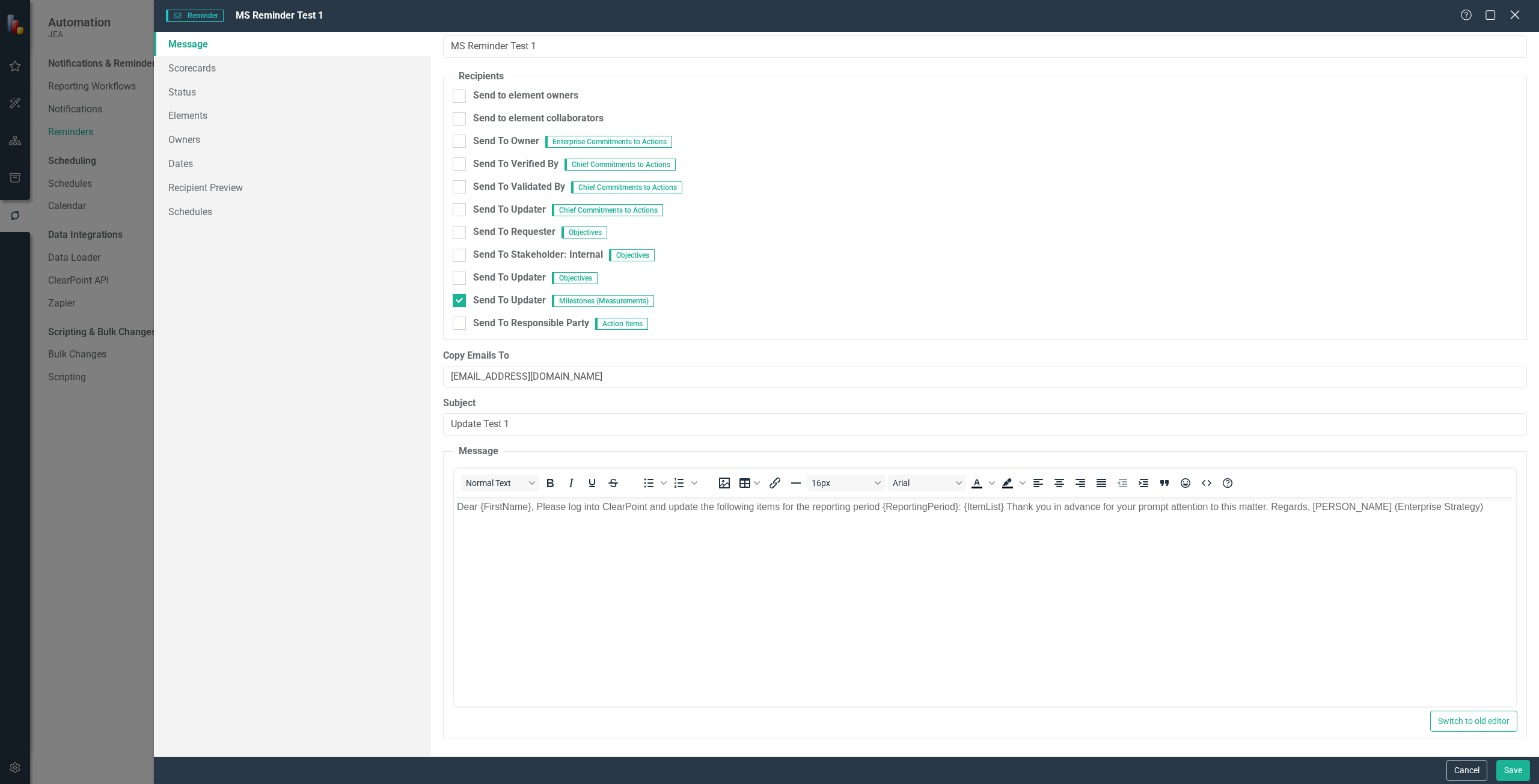
click at [1512, 14] on icon "Close" at bounding box center [1514, 15] width 15 height 12
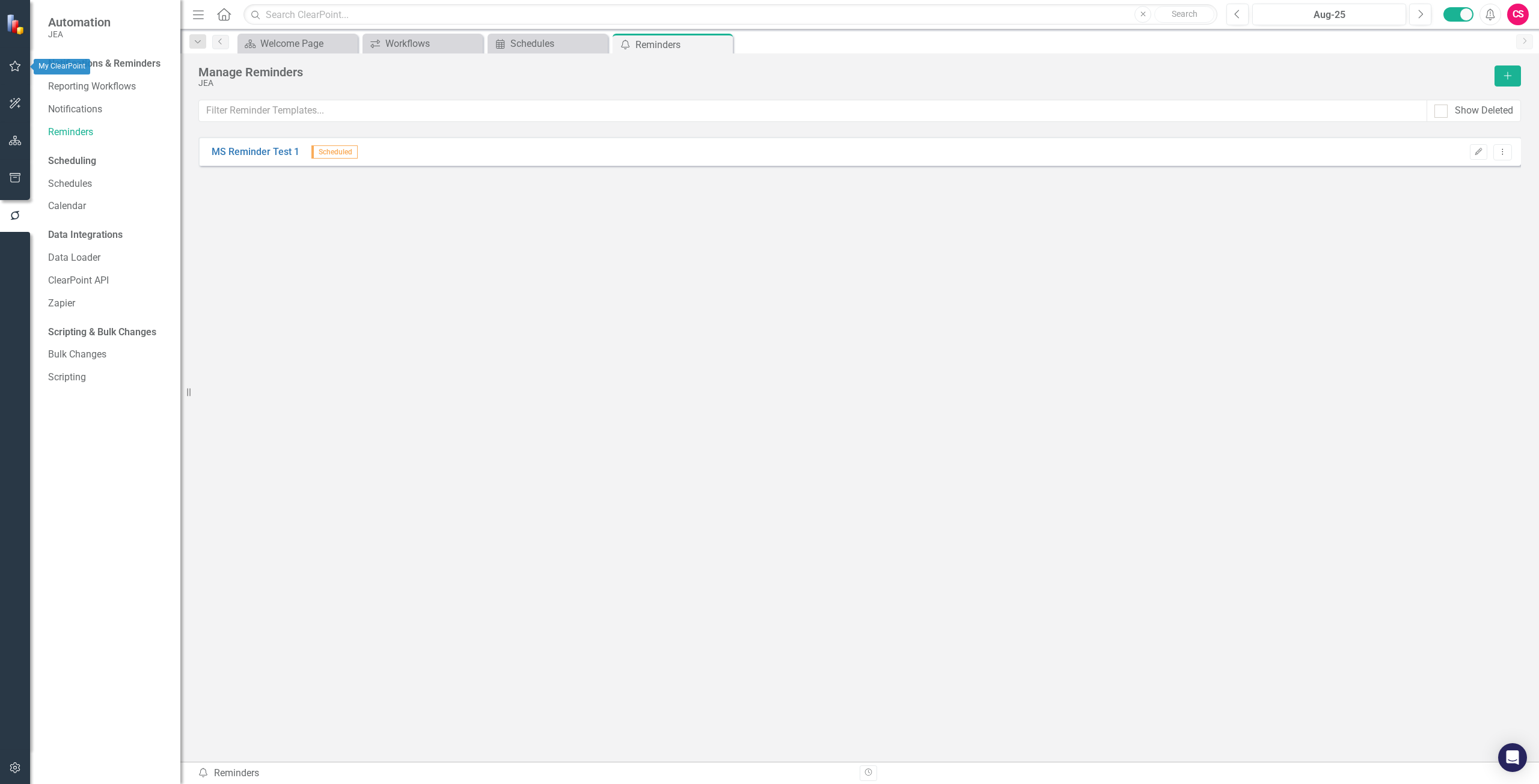
click at [22, 66] on button "button" at bounding box center [15, 67] width 27 height 25
click at [68, 82] on link "My Workspace" at bounding box center [108, 84] width 120 height 14
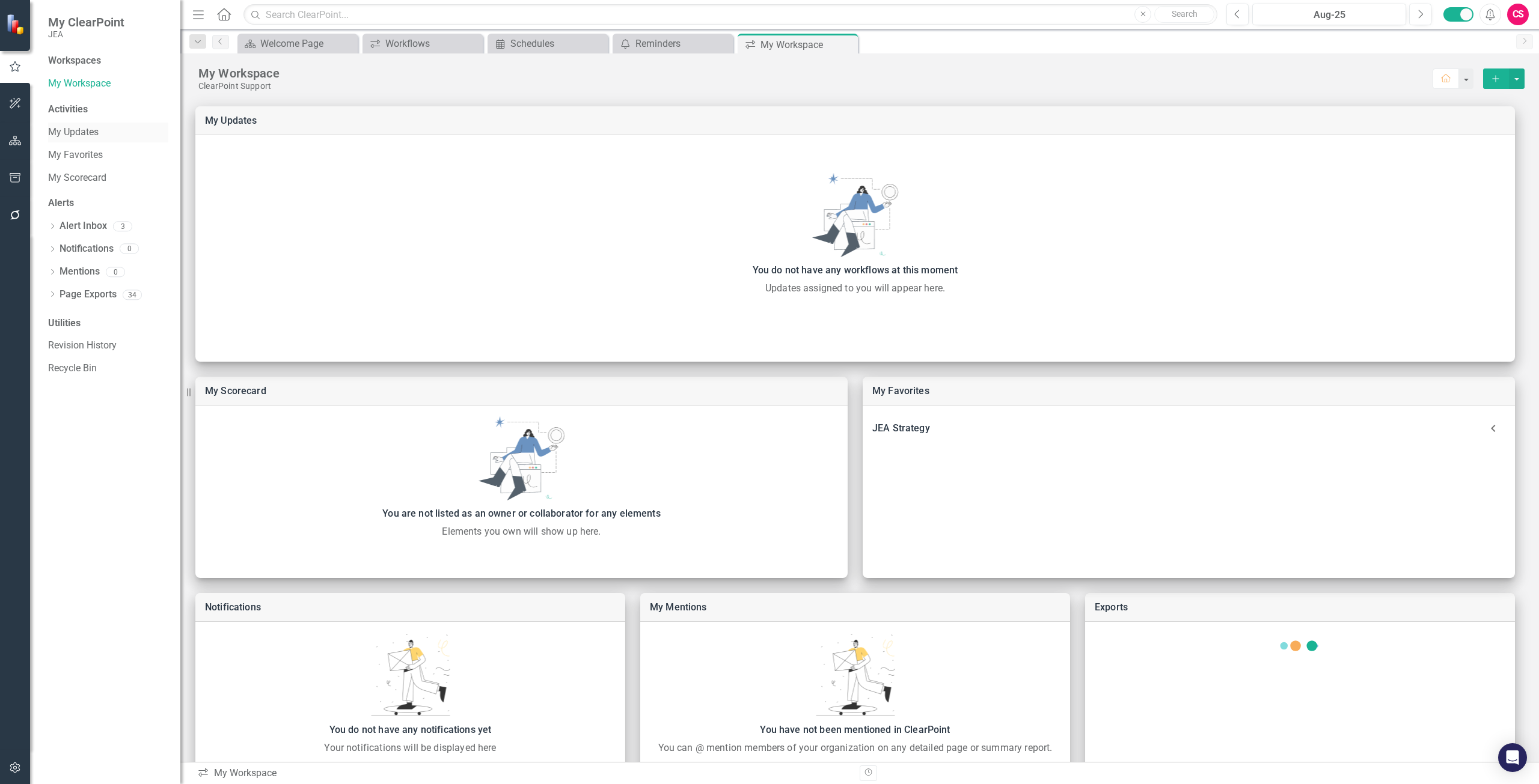
click at [65, 125] on div "My Updates" at bounding box center [108, 133] width 120 height 20
click at [65, 126] on link "My Updates" at bounding box center [108, 133] width 120 height 14
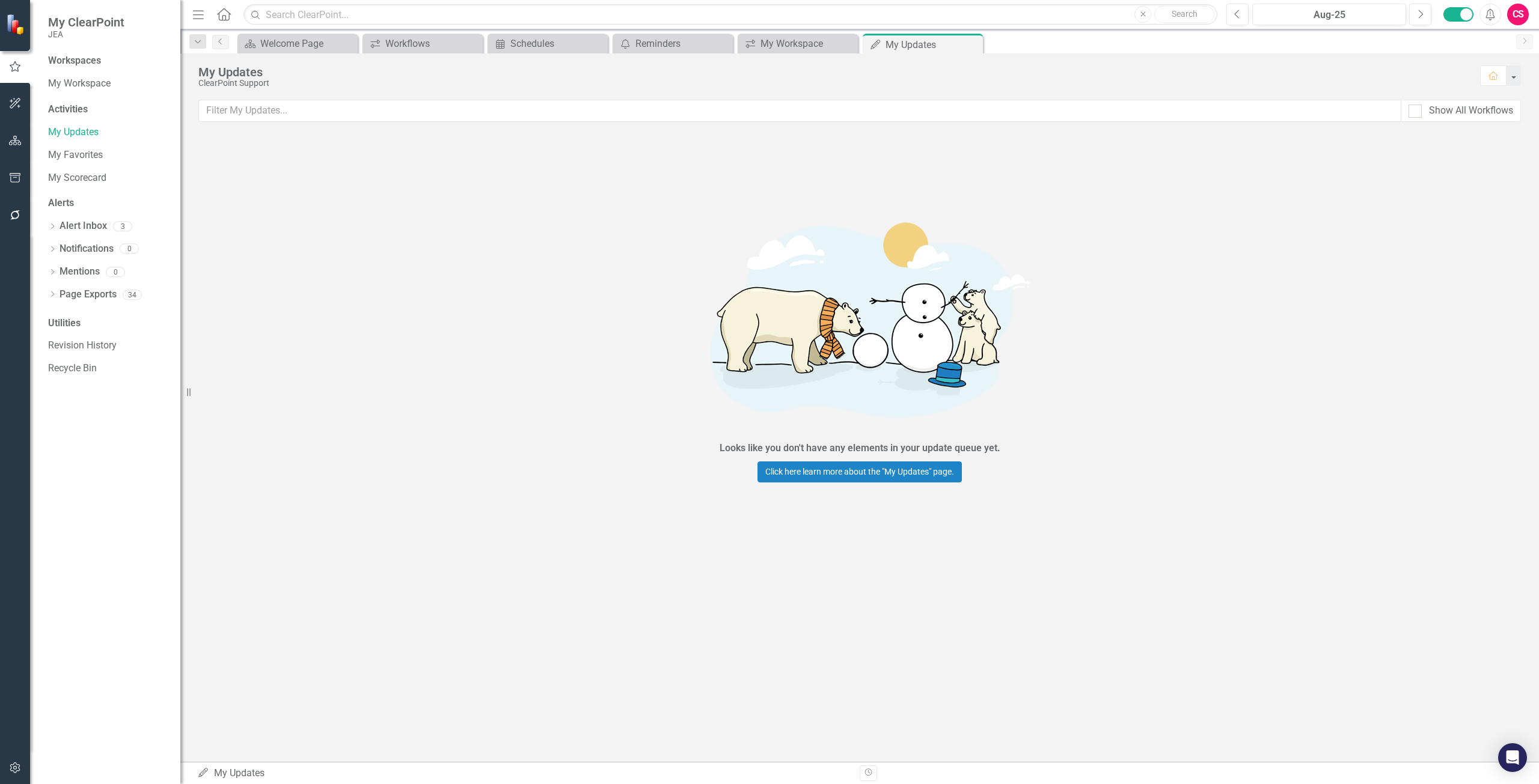
click at [16, 216] on icon "button" at bounding box center [15, 215] width 12 height 10
click at [92, 127] on link "Reminders" at bounding box center [108, 133] width 120 height 14
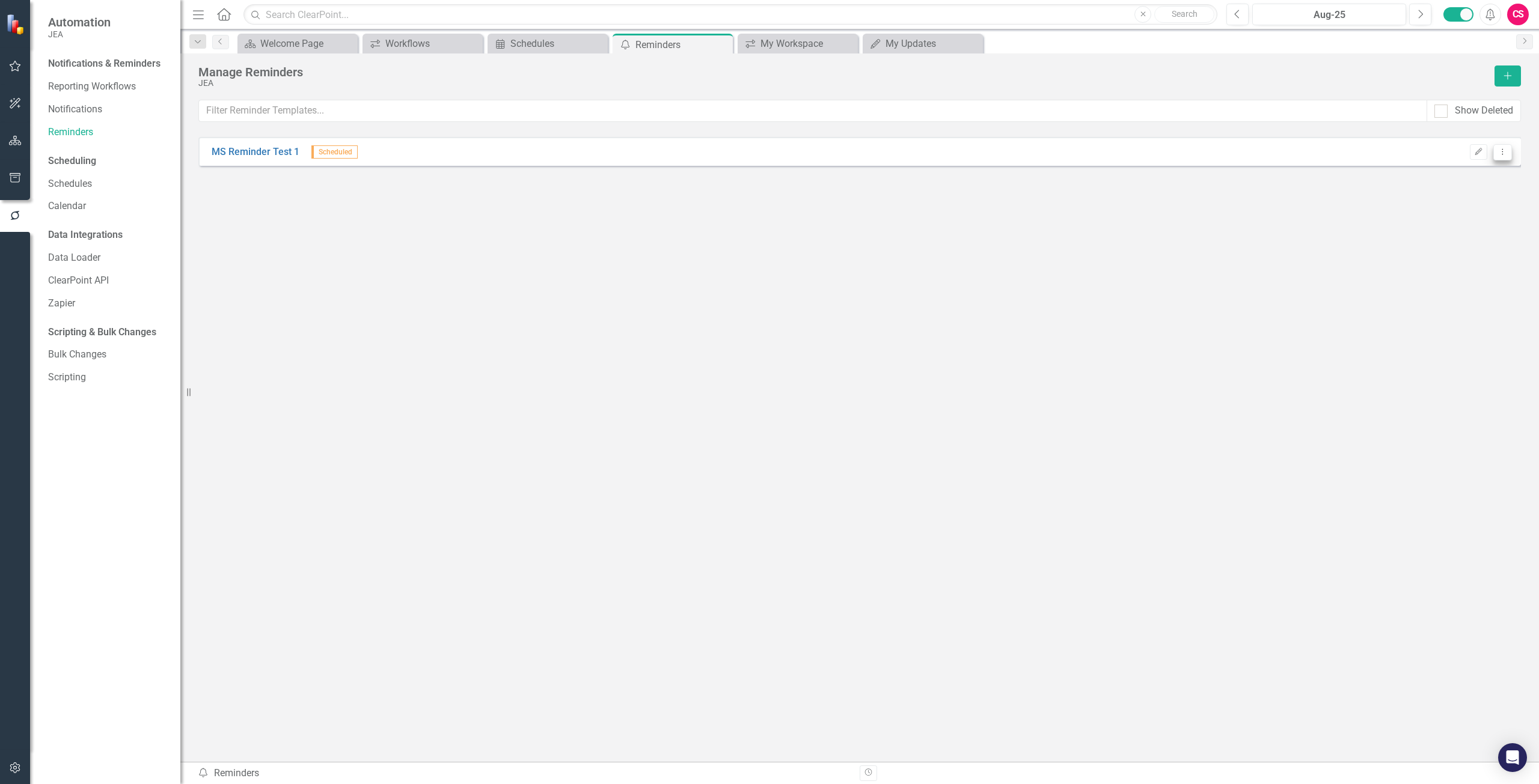
click at [1498, 149] on div "Edit Dropdown Menu" at bounding box center [1488, 152] width 48 height 16
click at [1475, 151] on icon "Edit" at bounding box center [1479, 152] width 9 height 7
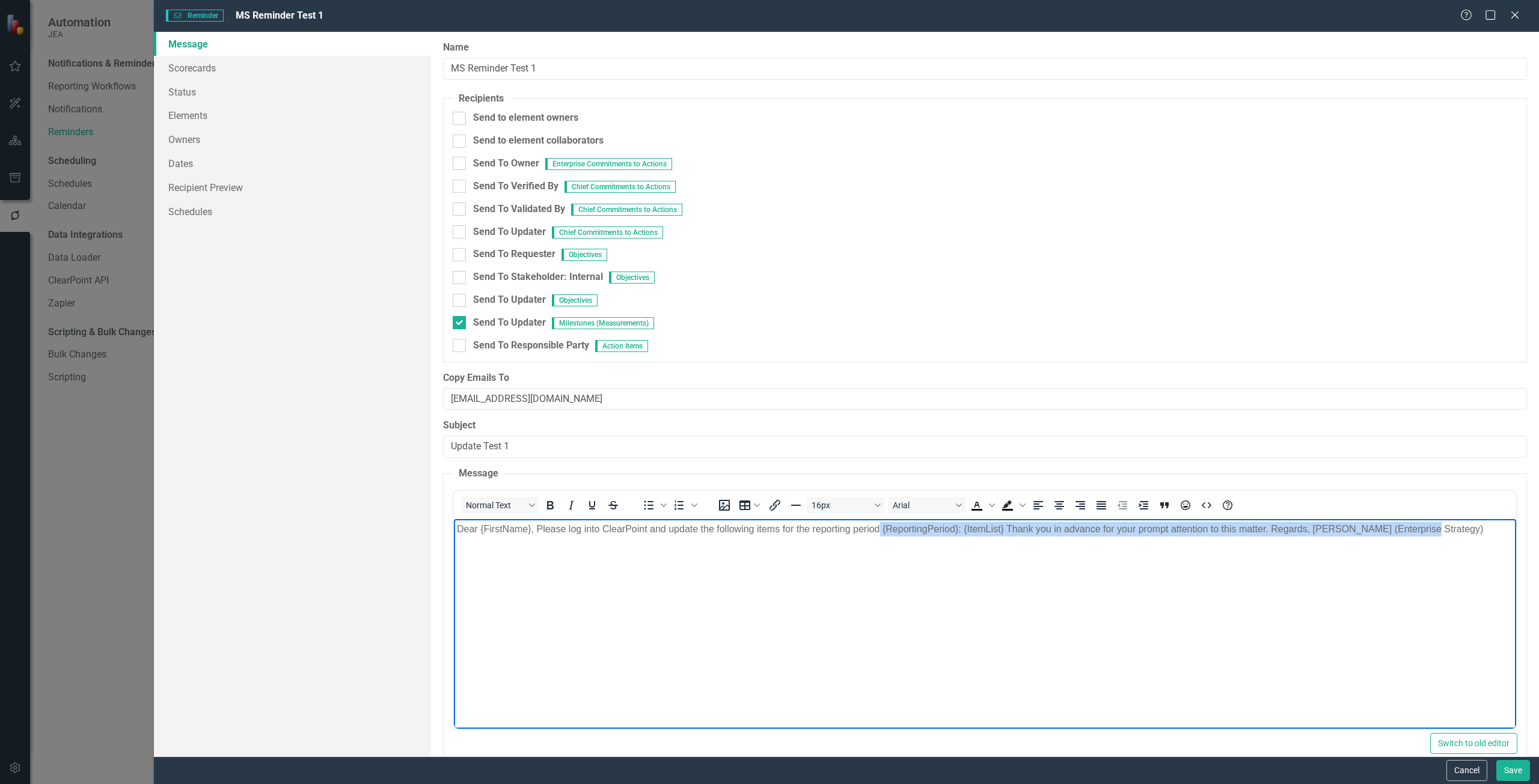
drag, startPoint x: 877, startPoint y: 546, endPoint x: 1417, endPoint y: 566, distance: 540.4
click at [1417, 566] on body "Dear {FirstName}, Please log into ClearPoint and update the following items for…" at bounding box center [984, 609] width 1062 height 180
click at [1440, 580] on body "Dear {FirstName}, Please log into ClearPoint and update the following items for…" at bounding box center [984, 609] width 1062 height 180
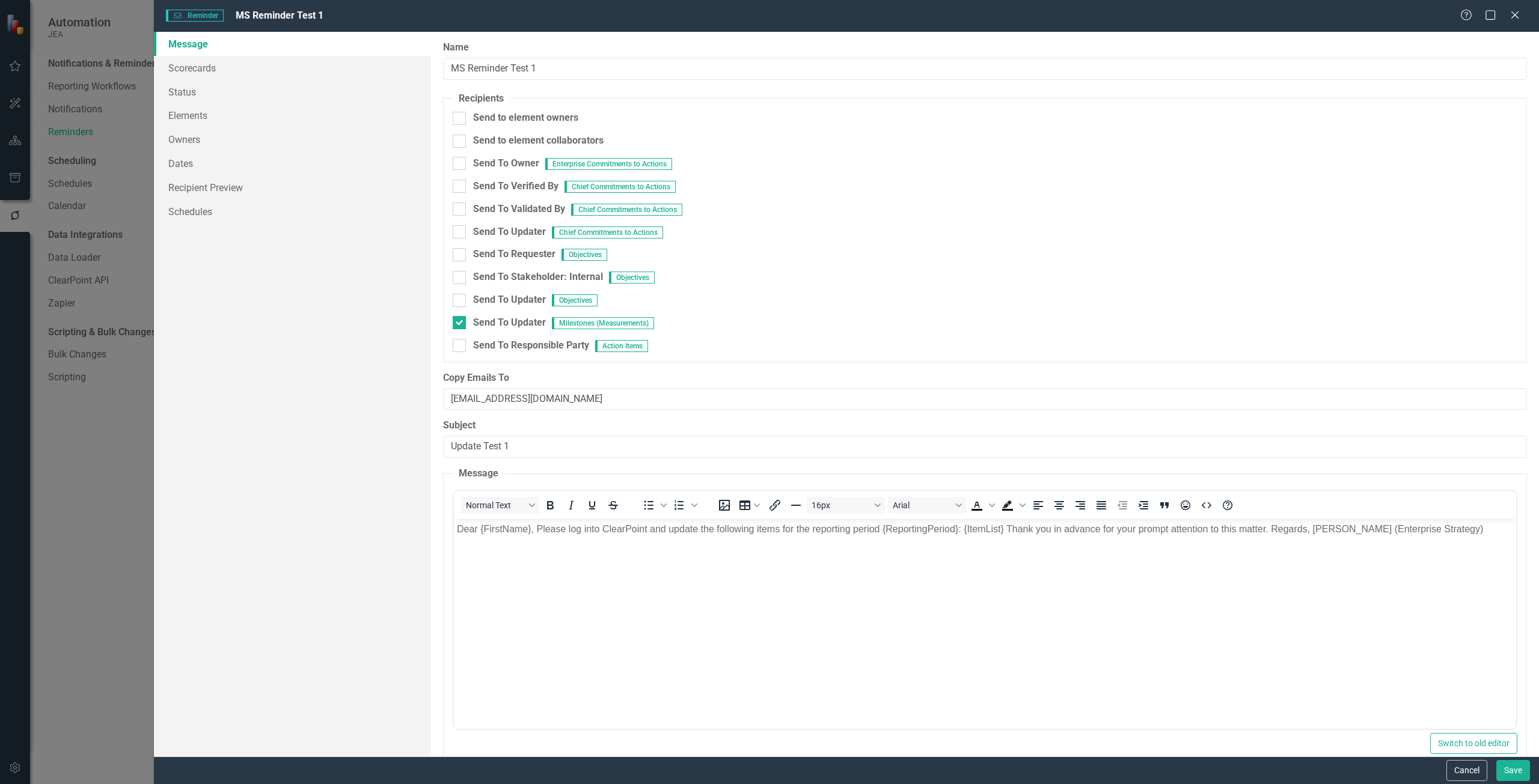
click at [1522, 19] on div "Help Maximize Close" at bounding box center [1493, 16] width 67 height 14
click at [1512, 17] on icon "Close" at bounding box center [1514, 15] width 15 height 12
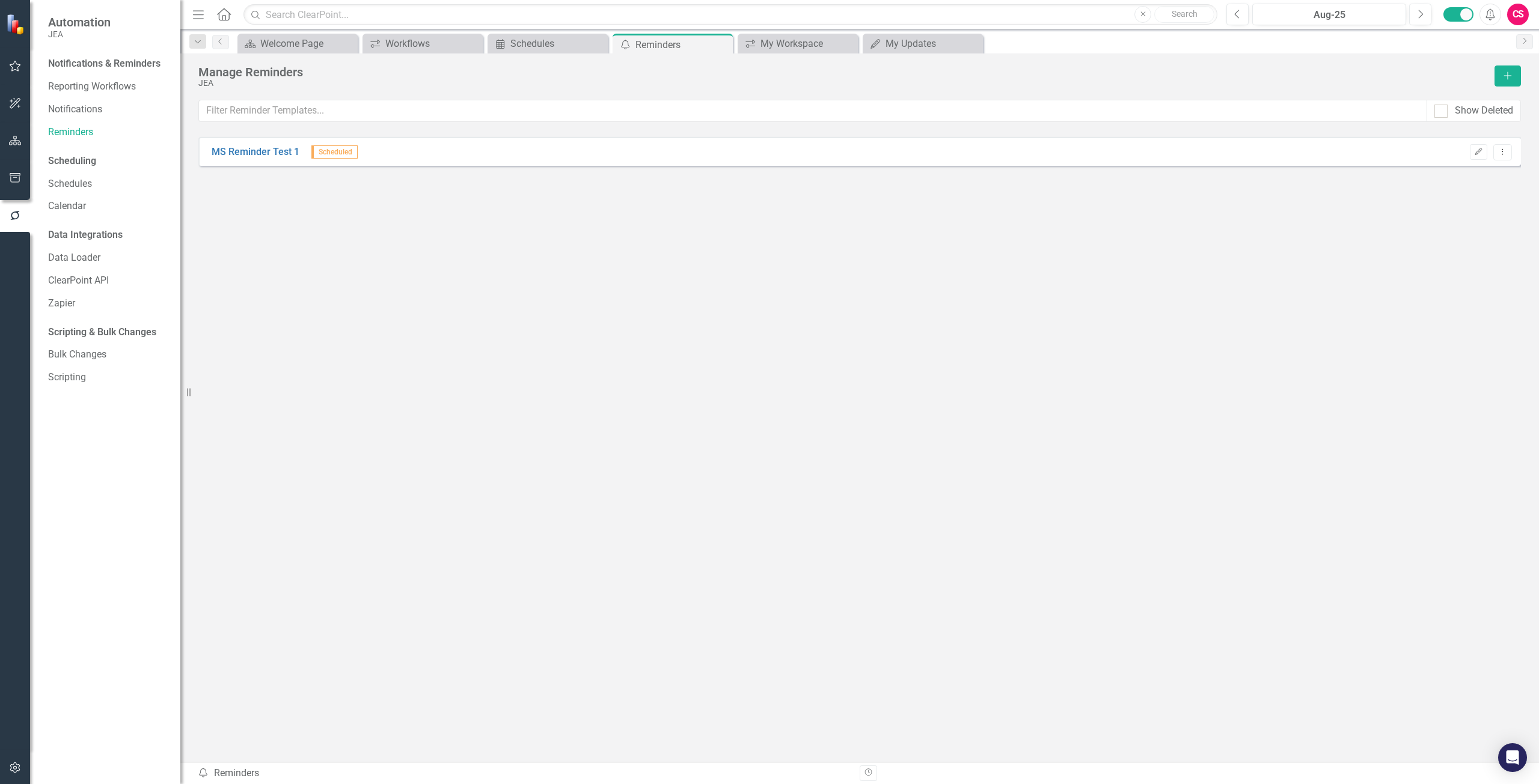
click at [8, 71] on button "button" at bounding box center [15, 67] width 27 height 25
click at [94, 85] on link "My Workspace" at bounding box center [108, 84] width 120 height 14
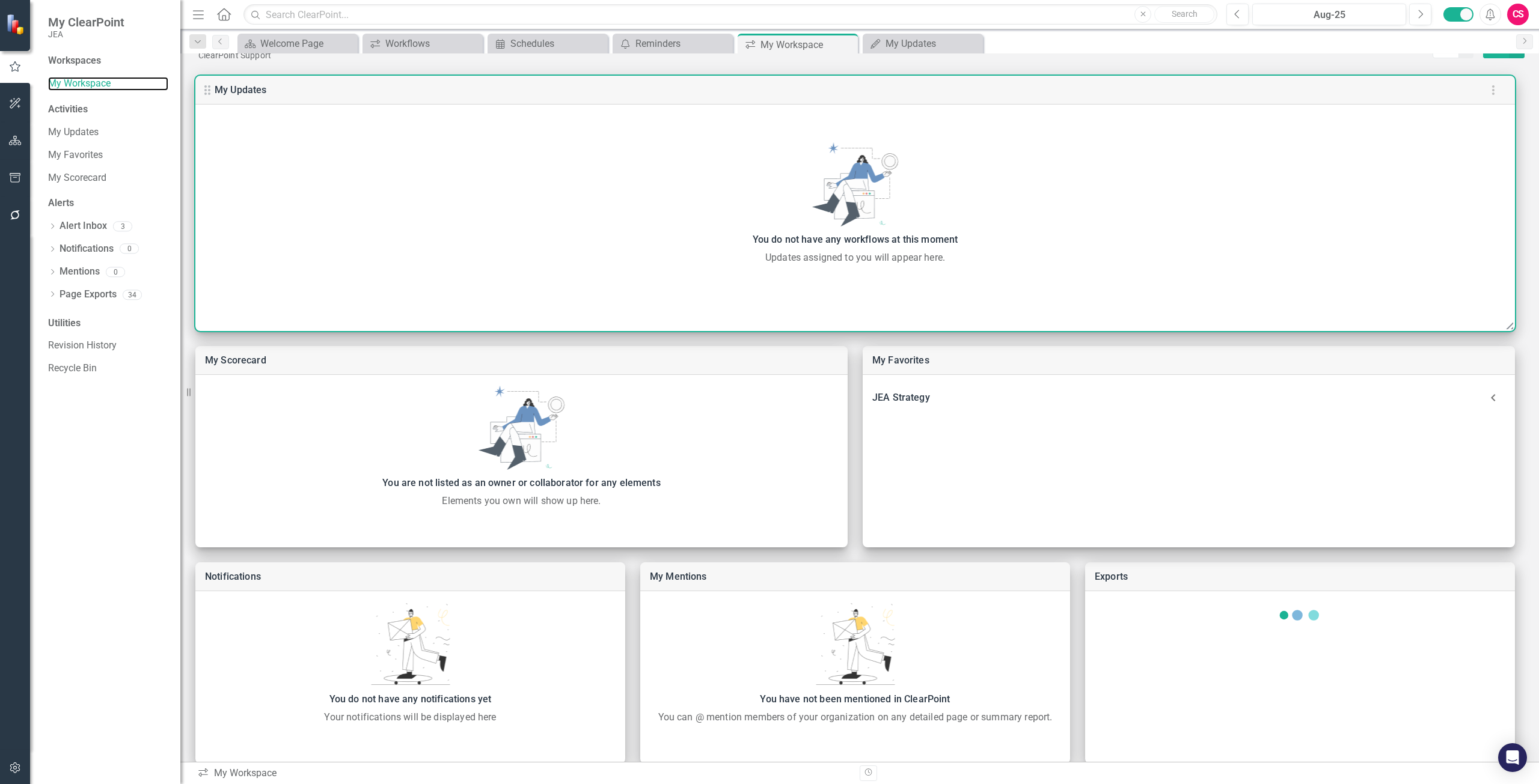
scroll to position [47, 0]
